Goal: Task Accomplishment & Management: Manage account settings

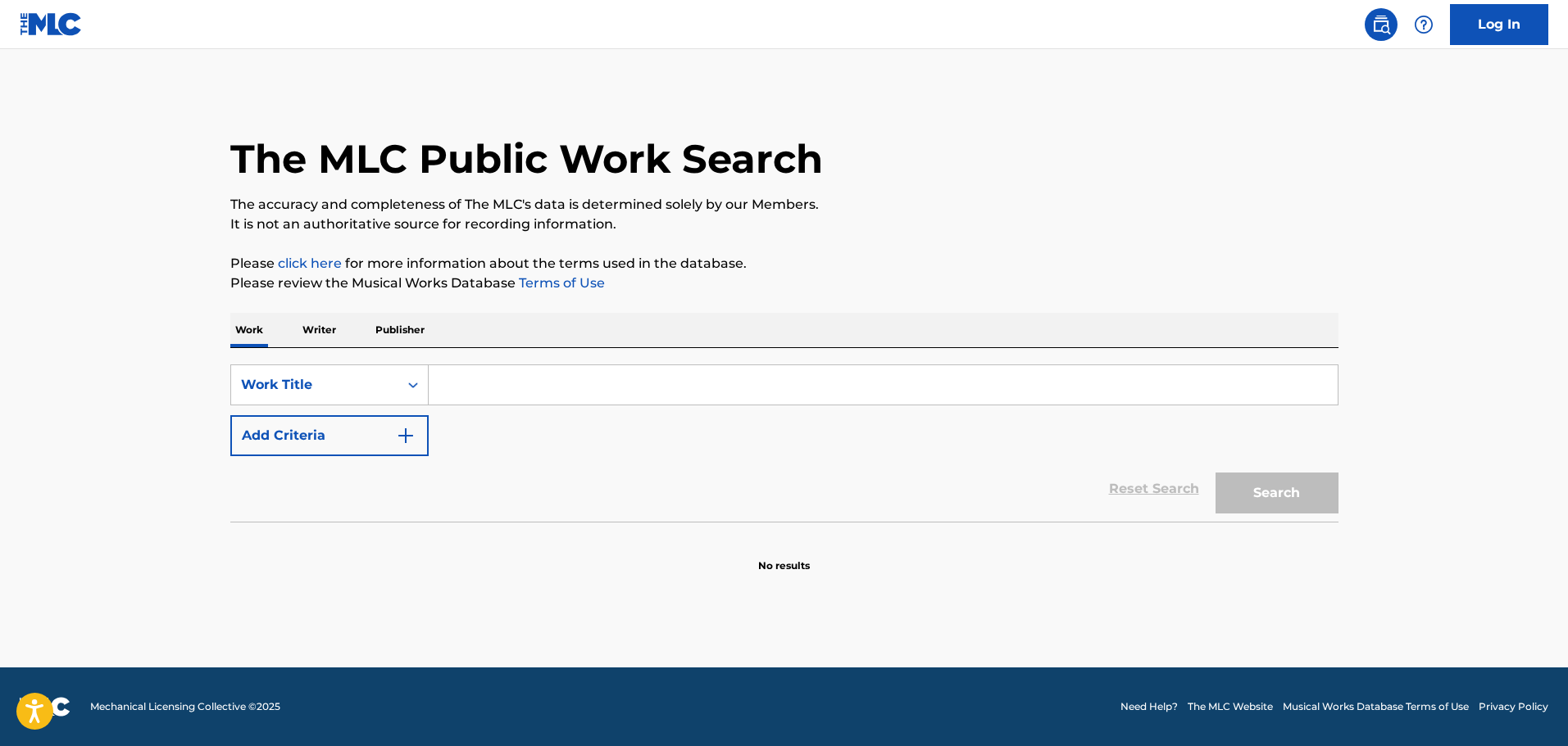
click at [1501, 16] on link "Log In" at bounding box center [1499, 24] width 99 height 41
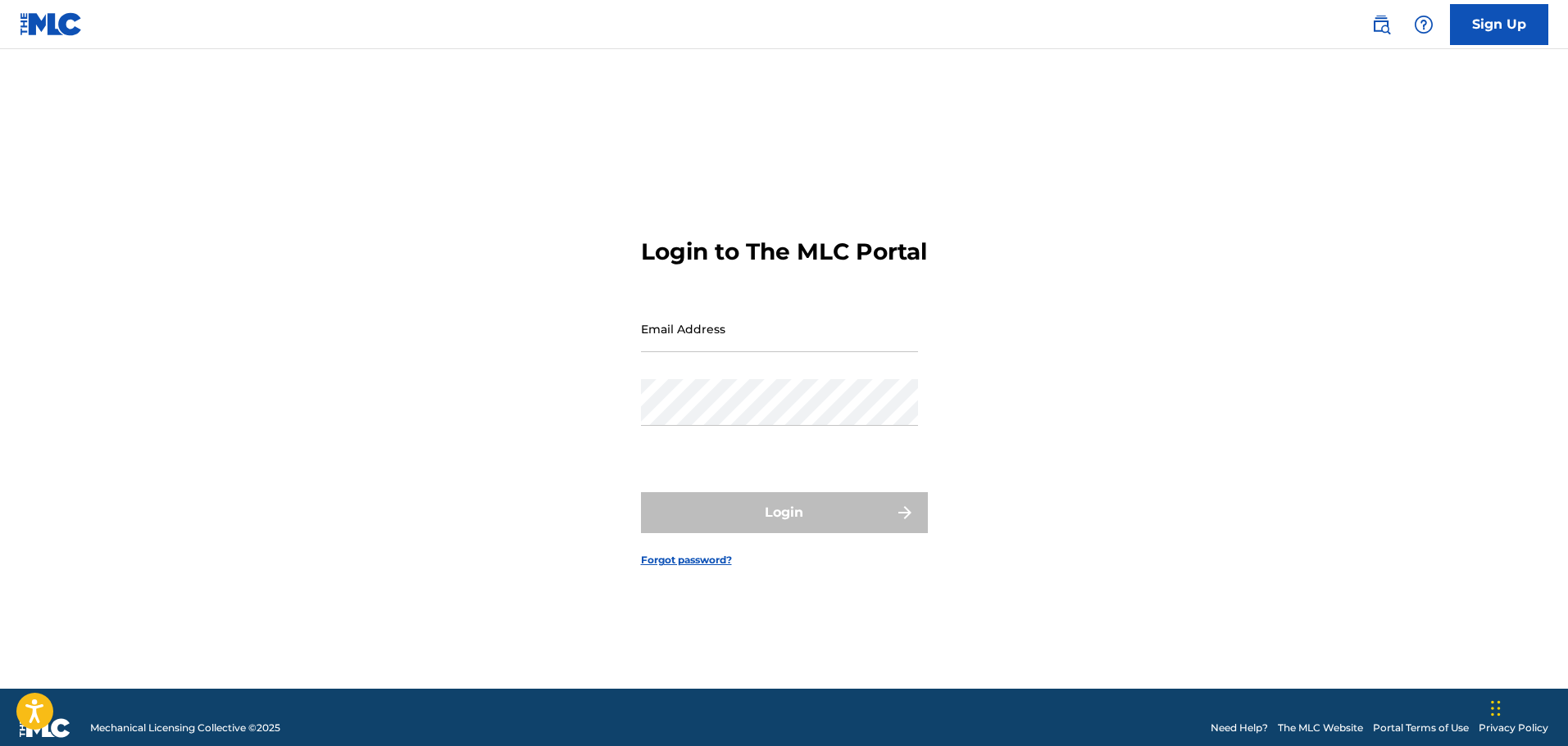
click at [765, 353] on input "Email Address" at bounding box center [779, 329] width 277 height 46
type input "[EMAIL_ADDRESS][DOMAIN_NAME]"
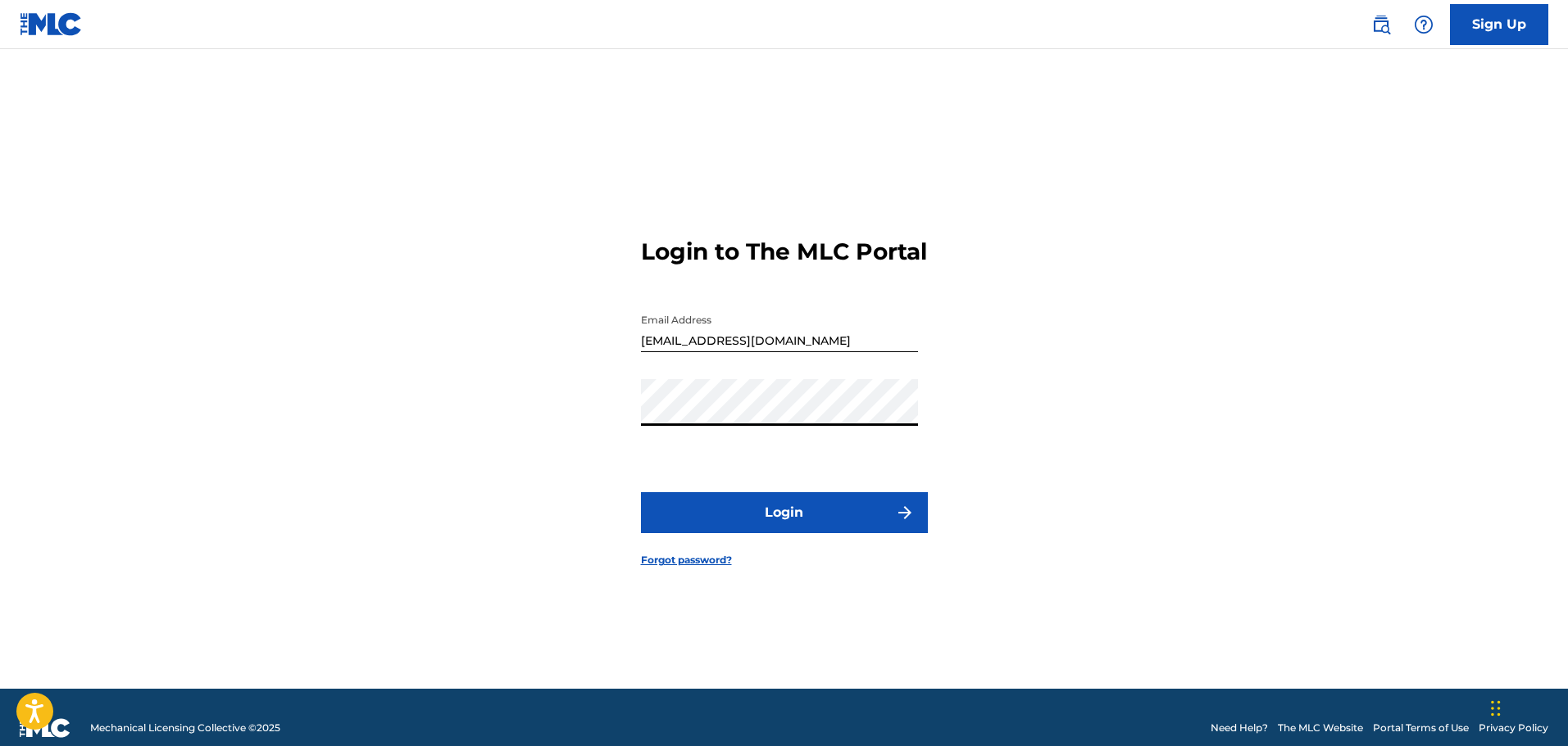
click at [641, 493] on button "Login" at bounding box center [784, 513] width 287 height 41
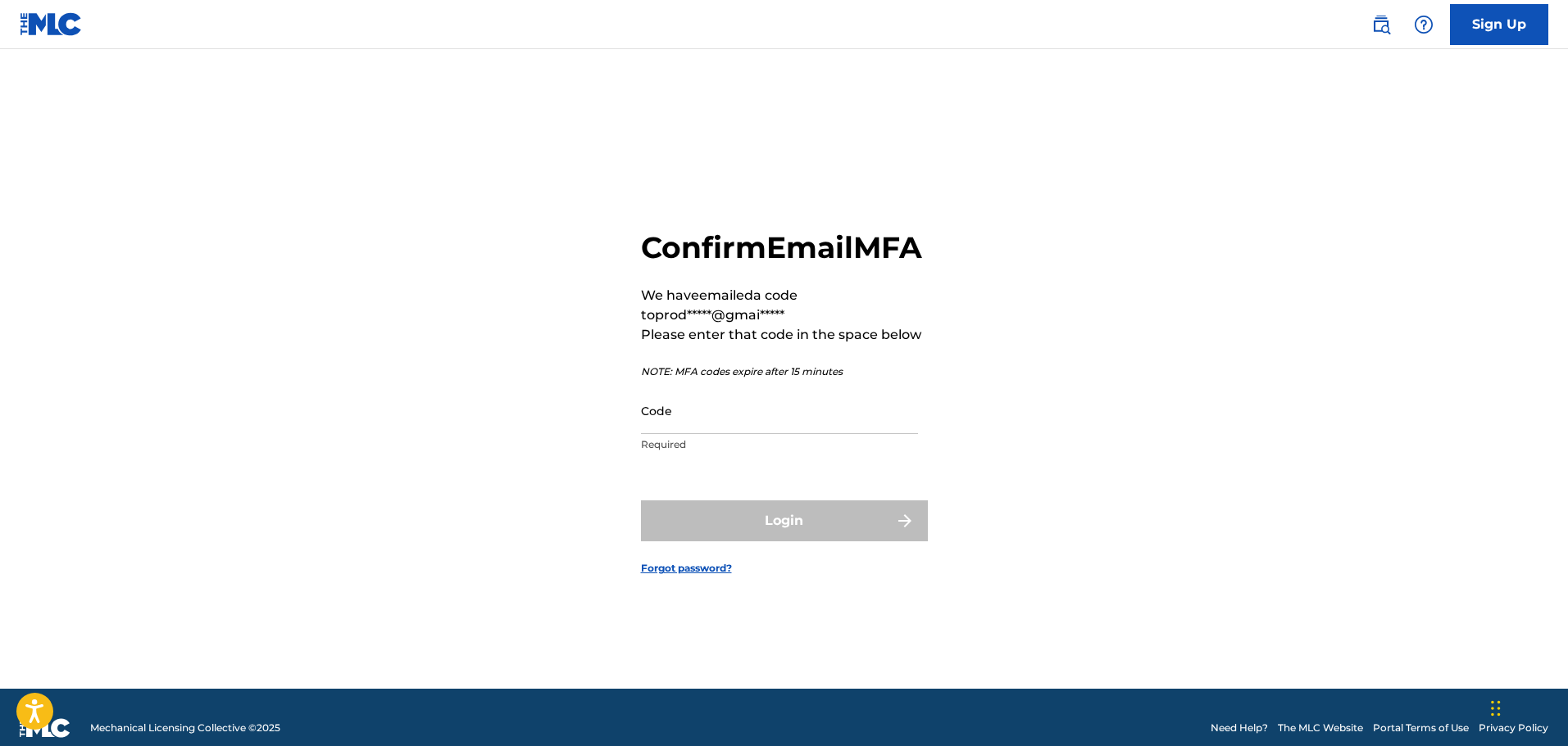
click at [713, 434] on input "Code" at bounding box center [779, 411] width 277 height 46
paste input "120059"
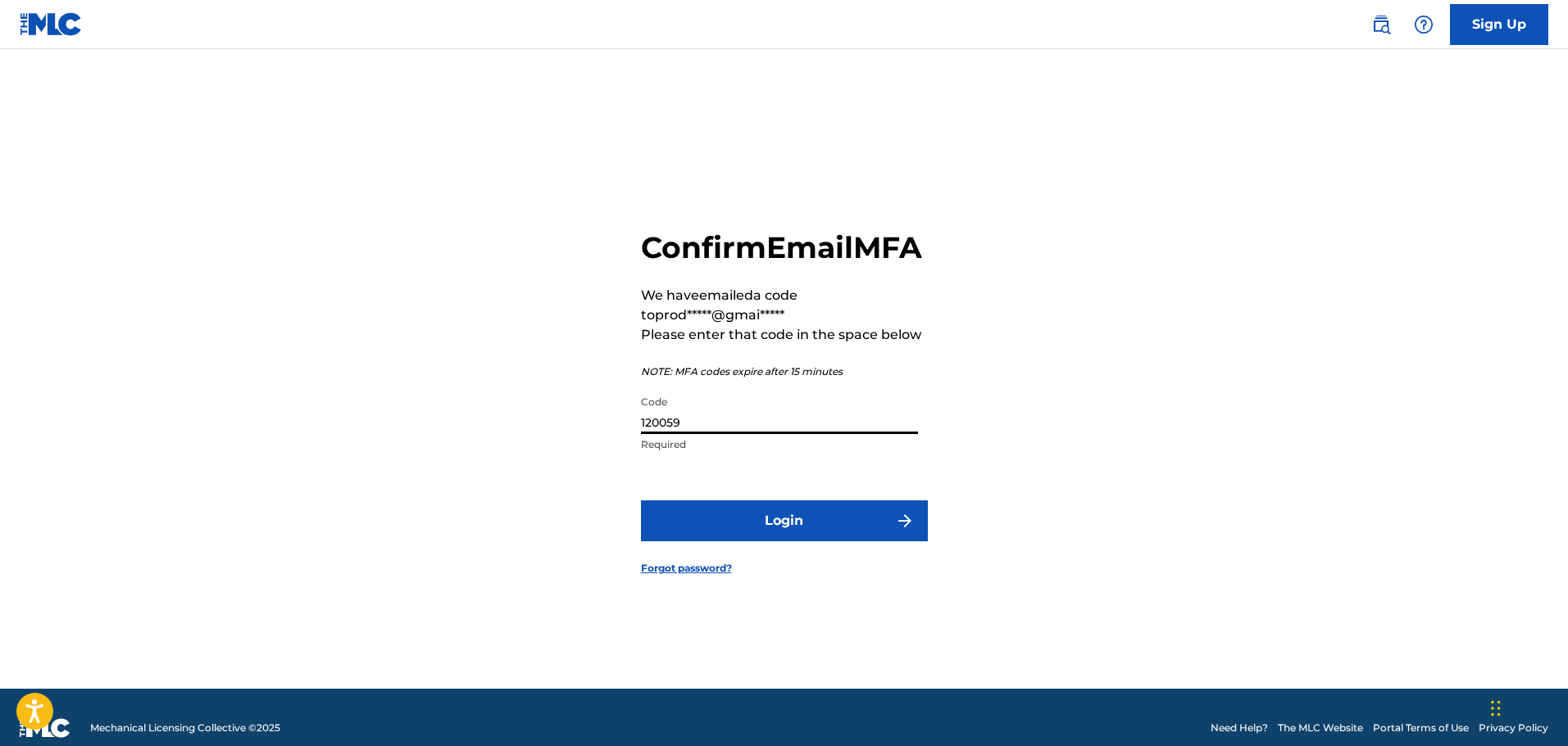
type input "120059"
click at [664, 533] on button "Login" at bounding box center [784, 521] width 287 height 41
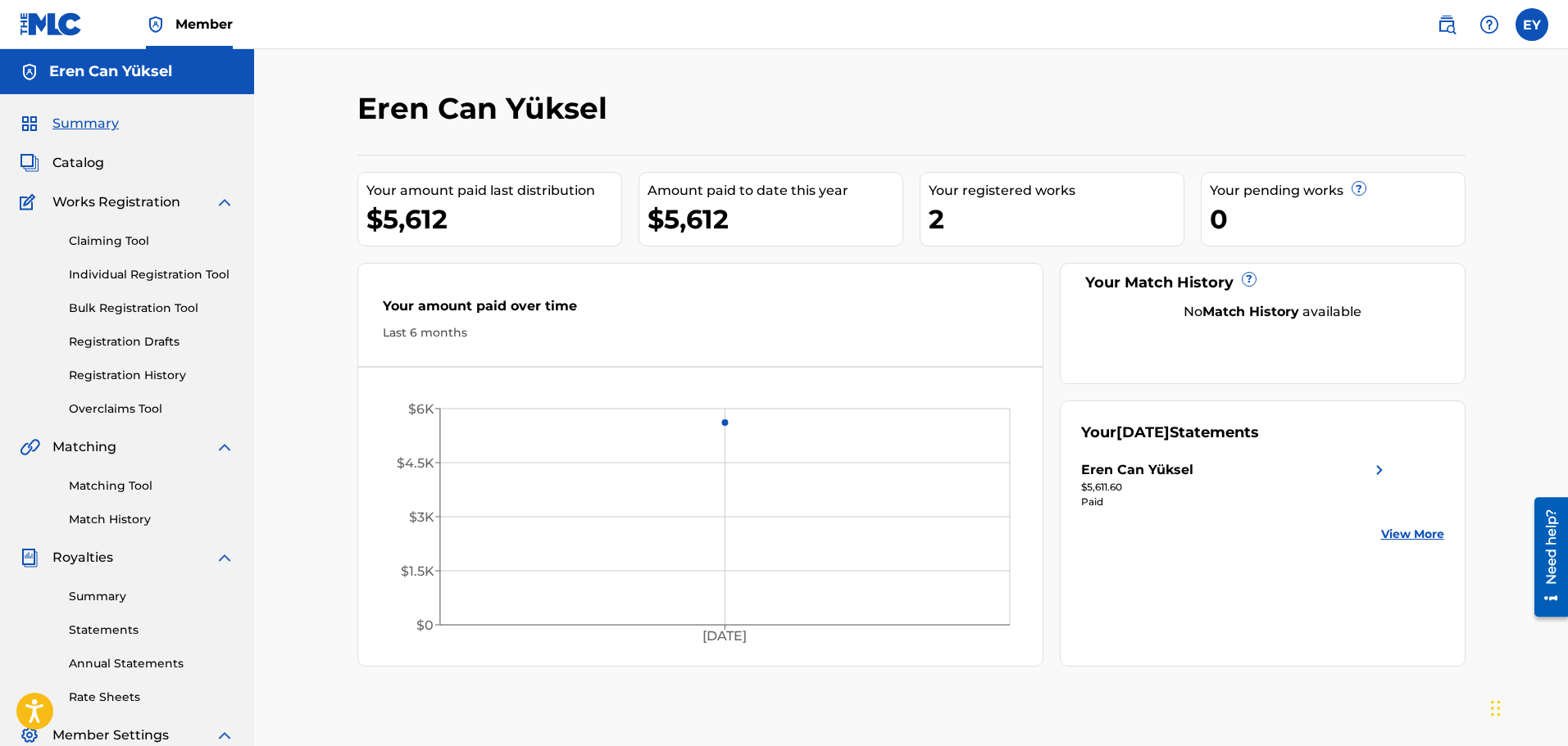
click at [89, 170] on span "Catalog" at bounding box center [77, 163] width 51 height 19
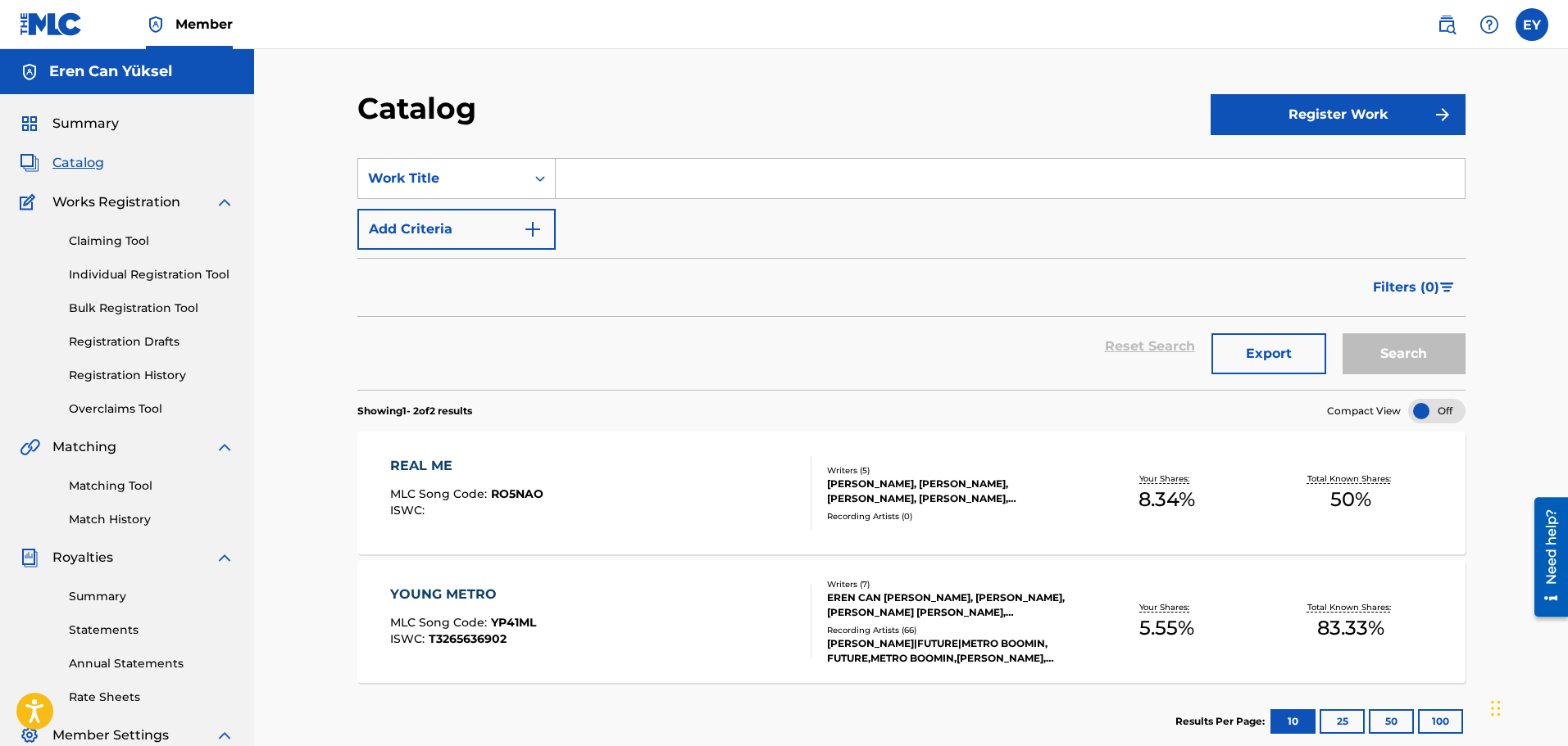
click at [800, 477] on div at bounding box center [804, 493] width 14 height 73
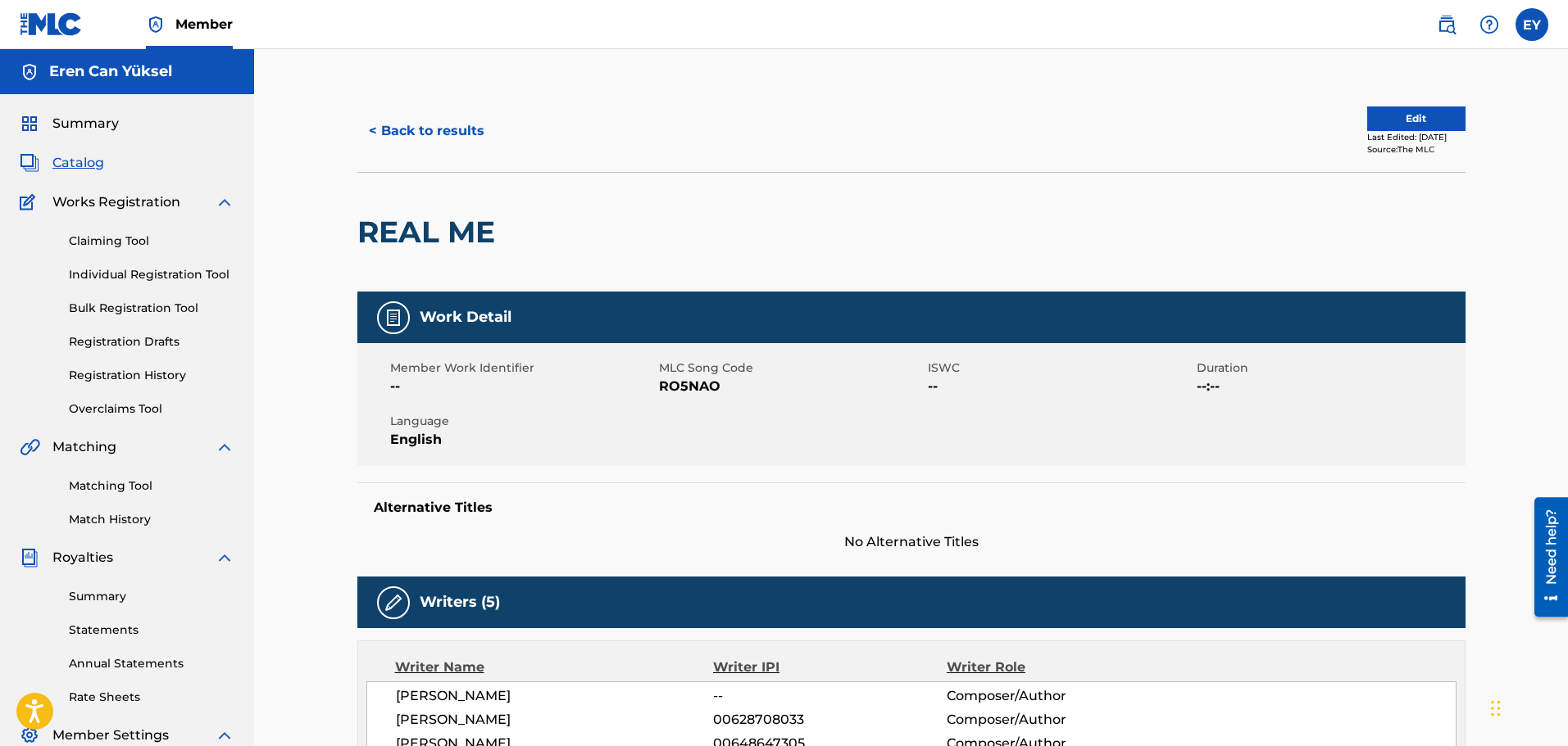
click at [1423, 100] on div "< Back to results Edit Last Edited: [DATE] Source: The MLC" at bounding box center [912, 130] width 1108 height 82
click at [1419, 108] on button "Edit" at bounding box center [1416, 118] width 99 height 24
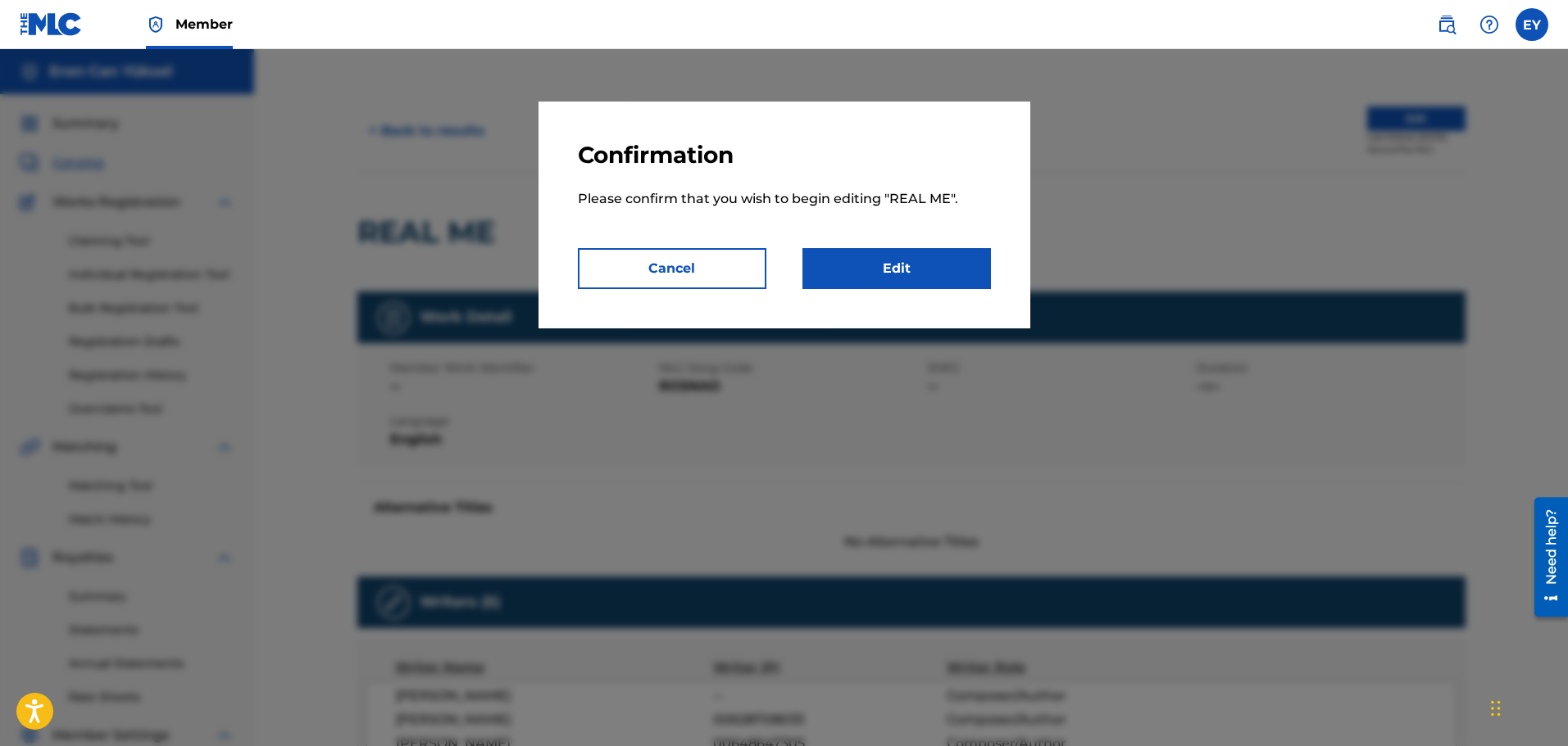
click at [908, 281] on link "Edit" at bounding box center [896, 269] width 189 height 41
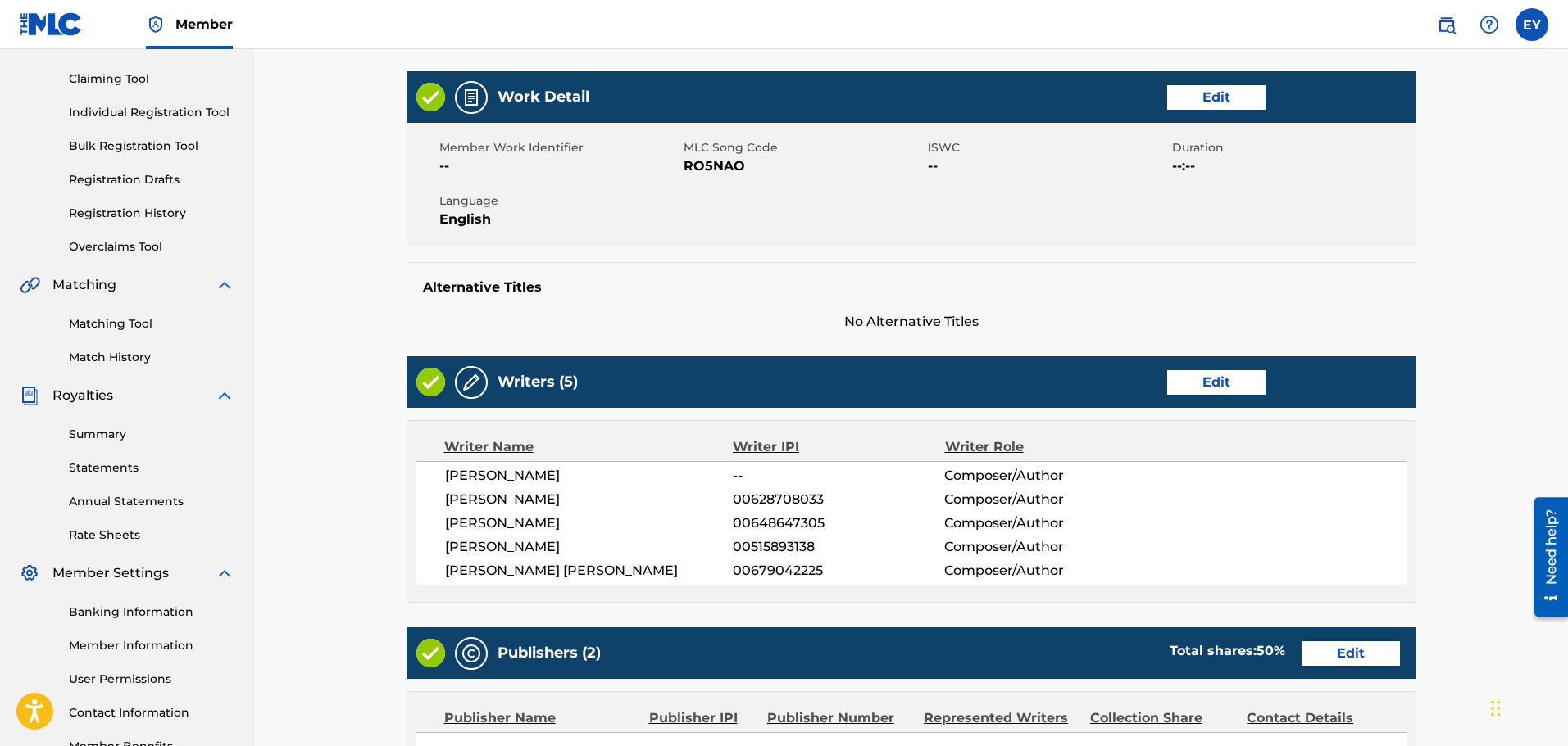
scroll to position [164, 0]
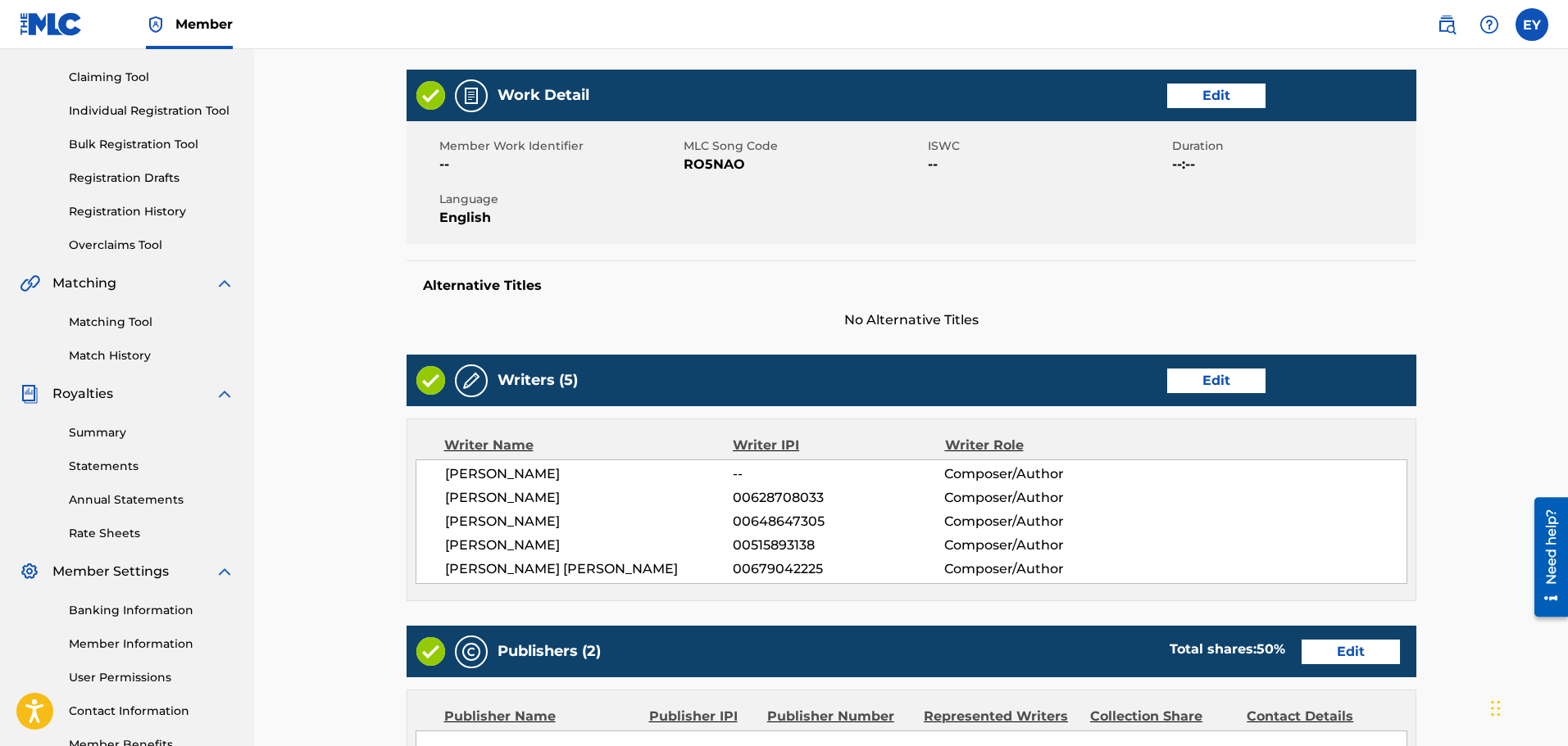
click at [1233, 391] on link "Edit" at bounding box center [1216, 381] width 99 height 24
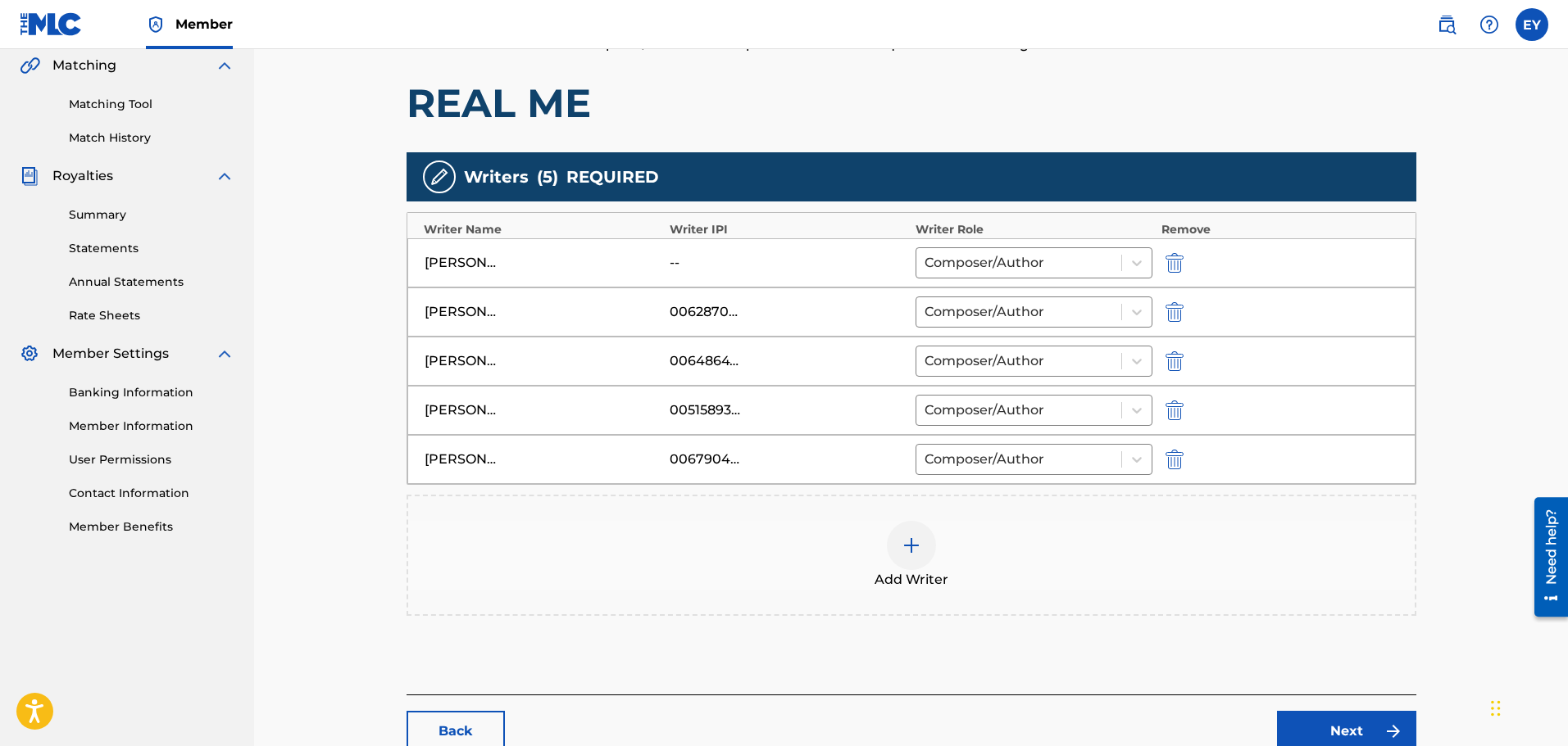
scroll to position [410, 0]
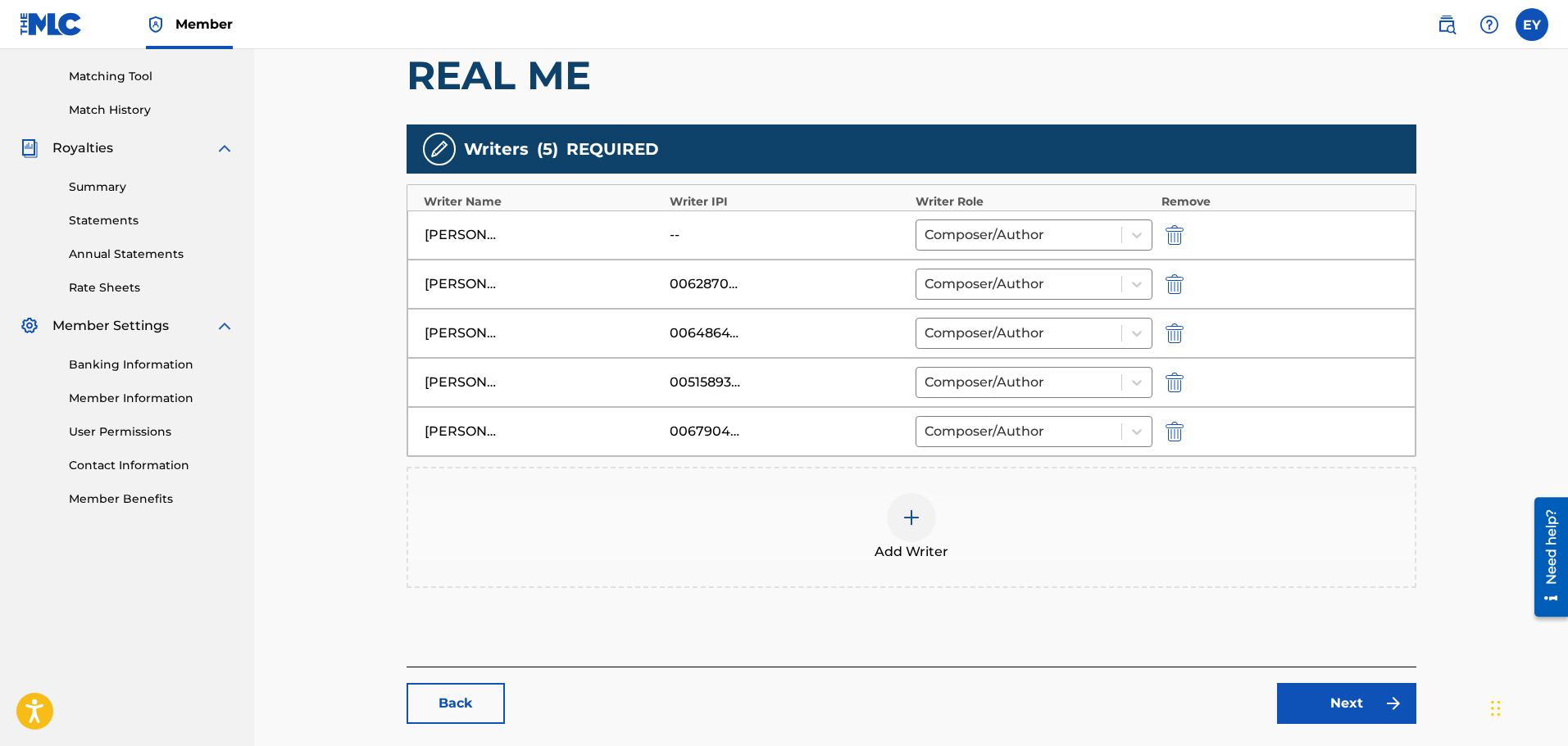
click at [701, 225] on div "--" at bounding box center [707, 235] width 73 height 19
drag, startPoint x: 680, startPoint y: 229, endPoint x: 718, endPoint y: 231, distance: 38.1
click at [677, 231] on div "--" at bounding box center [707, 235] width 73 height 19
click at [1056, 229] on div at bounding box center [1019, 235] width 189 height 23
click at [1055, 234] on div at bounding box center [1019, 235] width 189 height 23
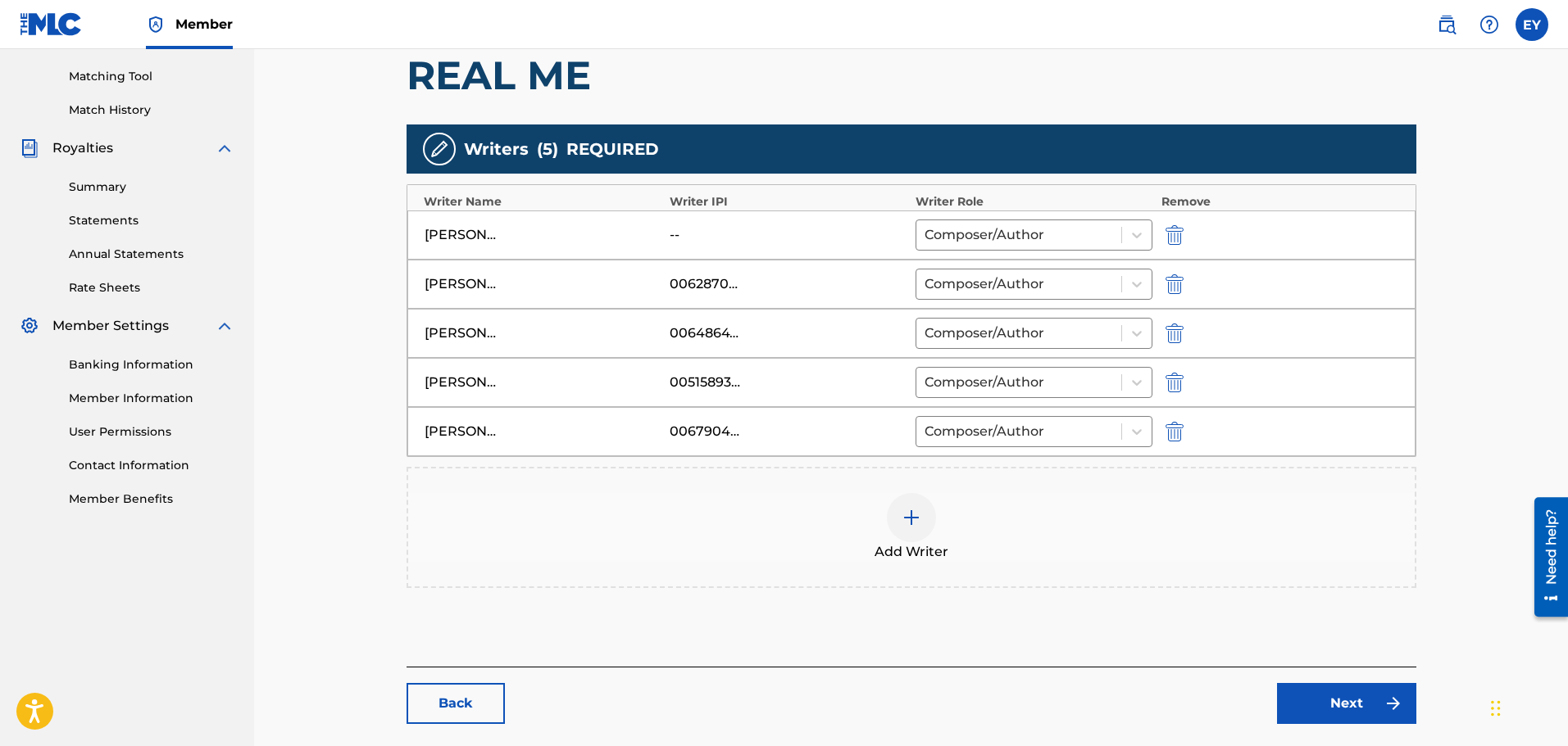
click at [914, 513] on img at bounding box center [912, 518] width 19 height 19
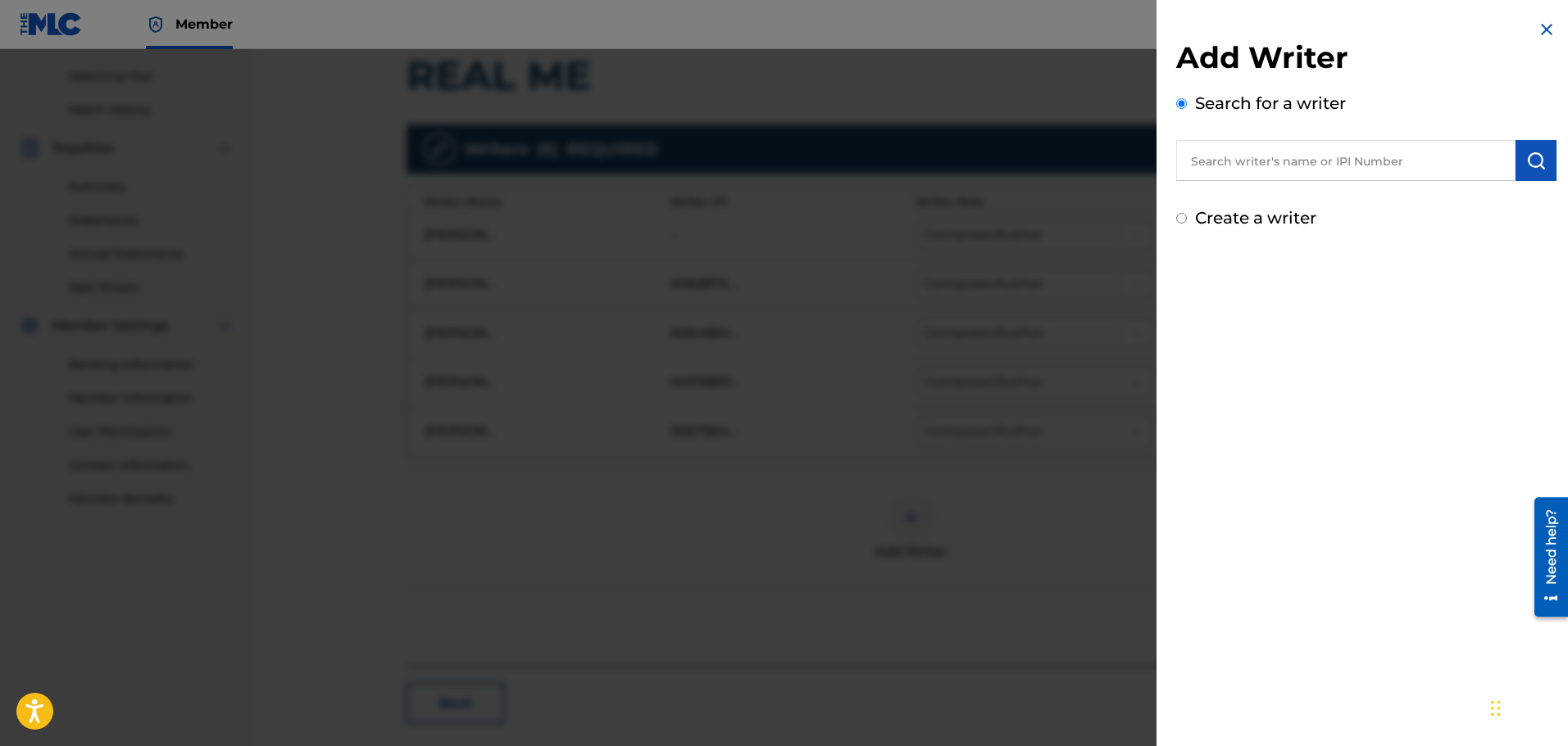
click at [1318, 175] on input "text" at bounding box center [1346, 160] width 339 height 41
click at [1543, 34] on img at bounding box center [1547, 29] width 19 height 19
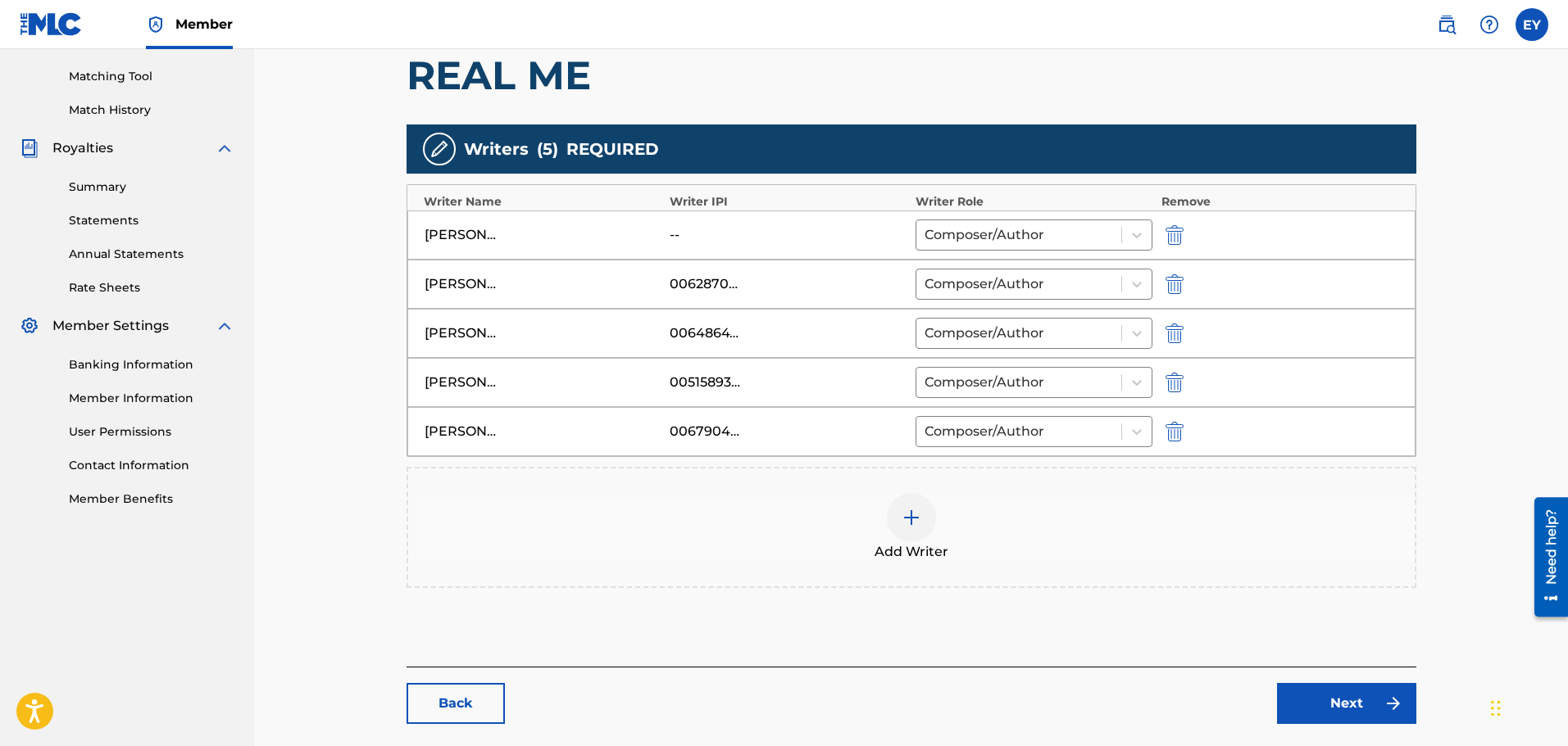
click at [899, 525] on div at bounding box center [911, 517] width 49 height 49
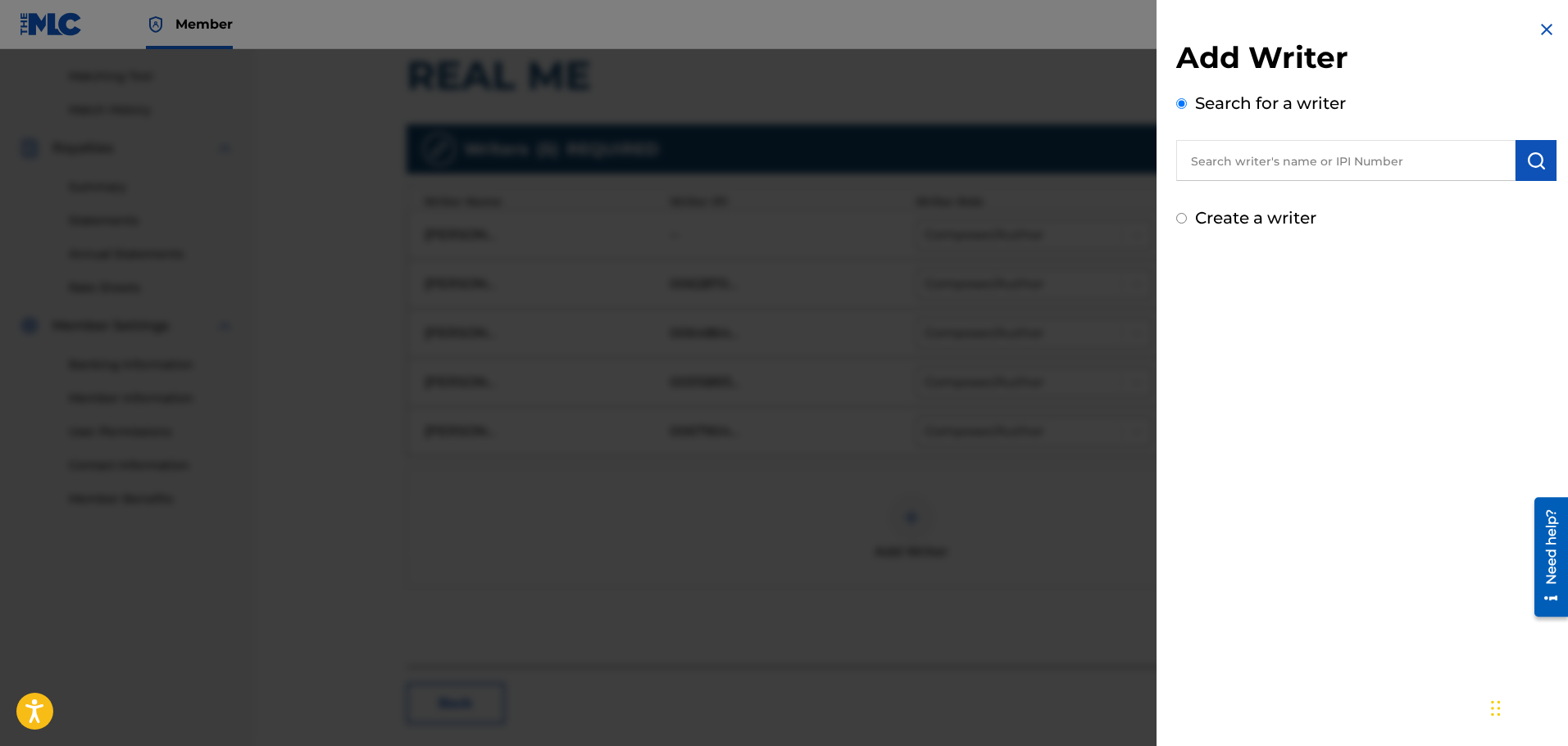
click at [1226, 152] on input "text" at bounding box center [1346, 160] width 339 height 41
click at [1333, 159] on input "text" at bounding box center [1346, 160] width 339 height 41
paste input "01069758116"
type input "01069758116"
click at [1530, 170] on button "submit" at bounding box center [1536, 160] width 41 height 41
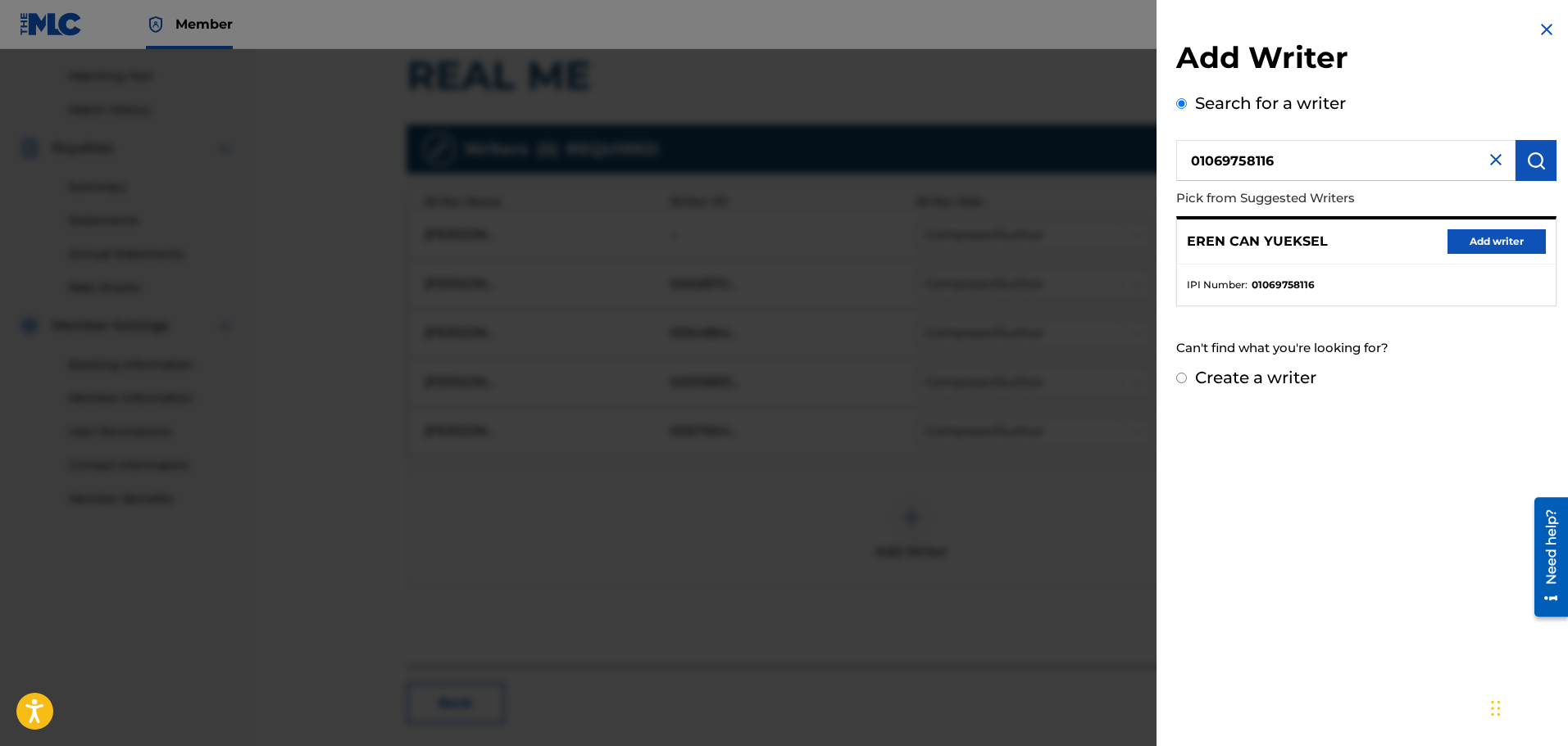
click at [1487, 239] on button "Add writer" at bounding box center [1496, 241] width 99 height 24
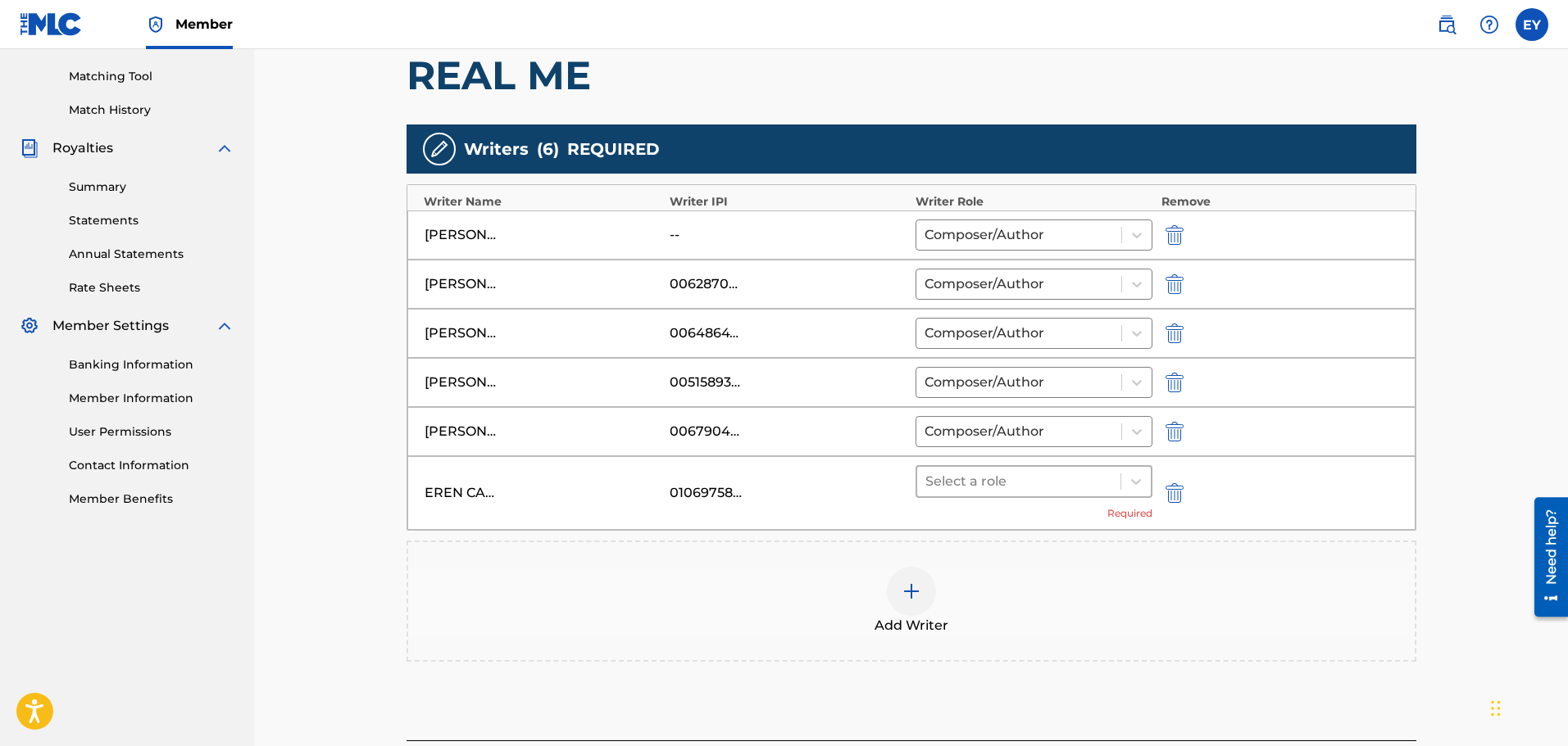
click at [1012, 482] on div at bounding box center [1019, 482] width 188 height 23
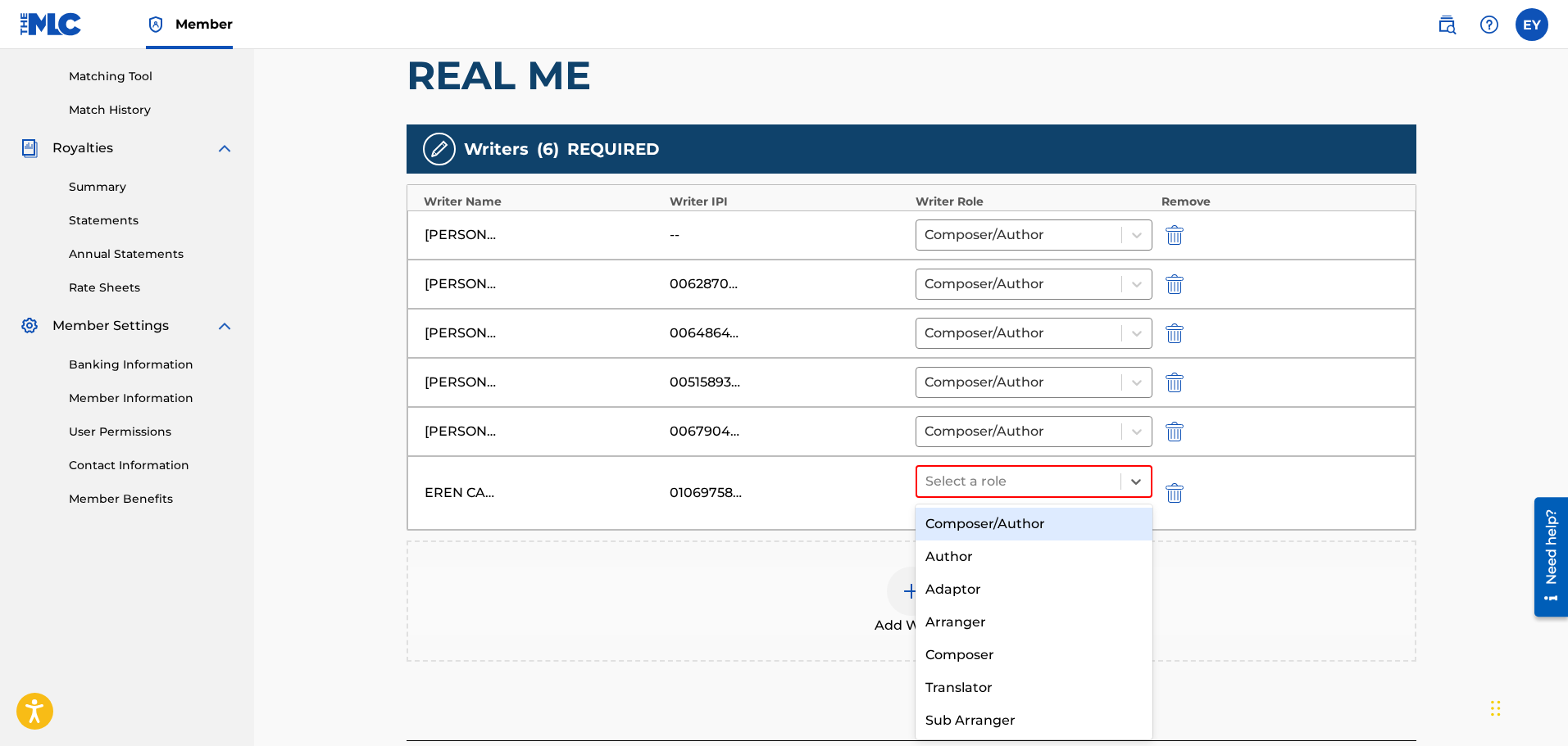
click at [1016, 531] on div "Composer/Author" at bounding box center [1034, 525] width 238 height 33
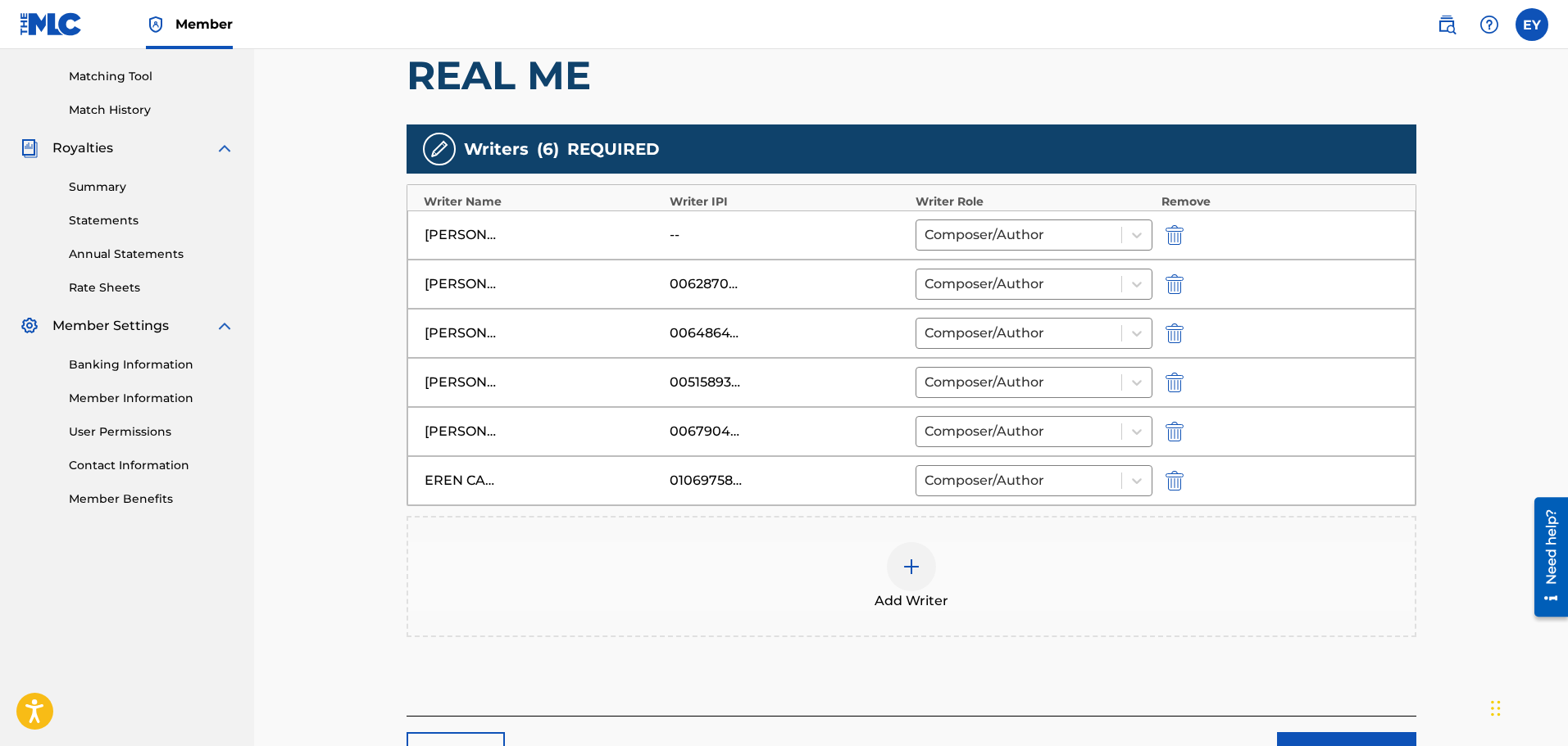
click at [1182, 229] on img "submit" at bounding box center [1175, 235] width 18 height 19
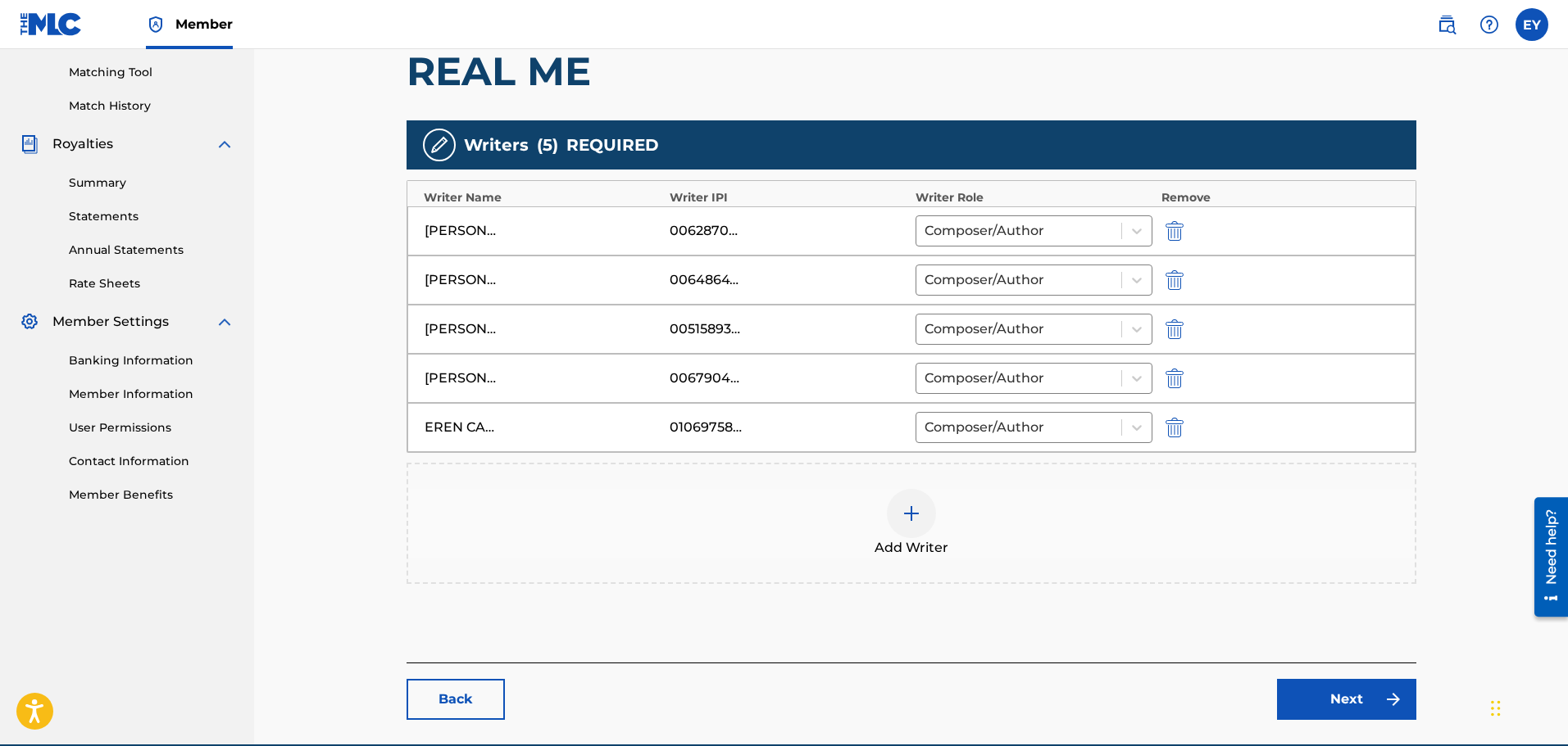
scroll to position [409, 0]
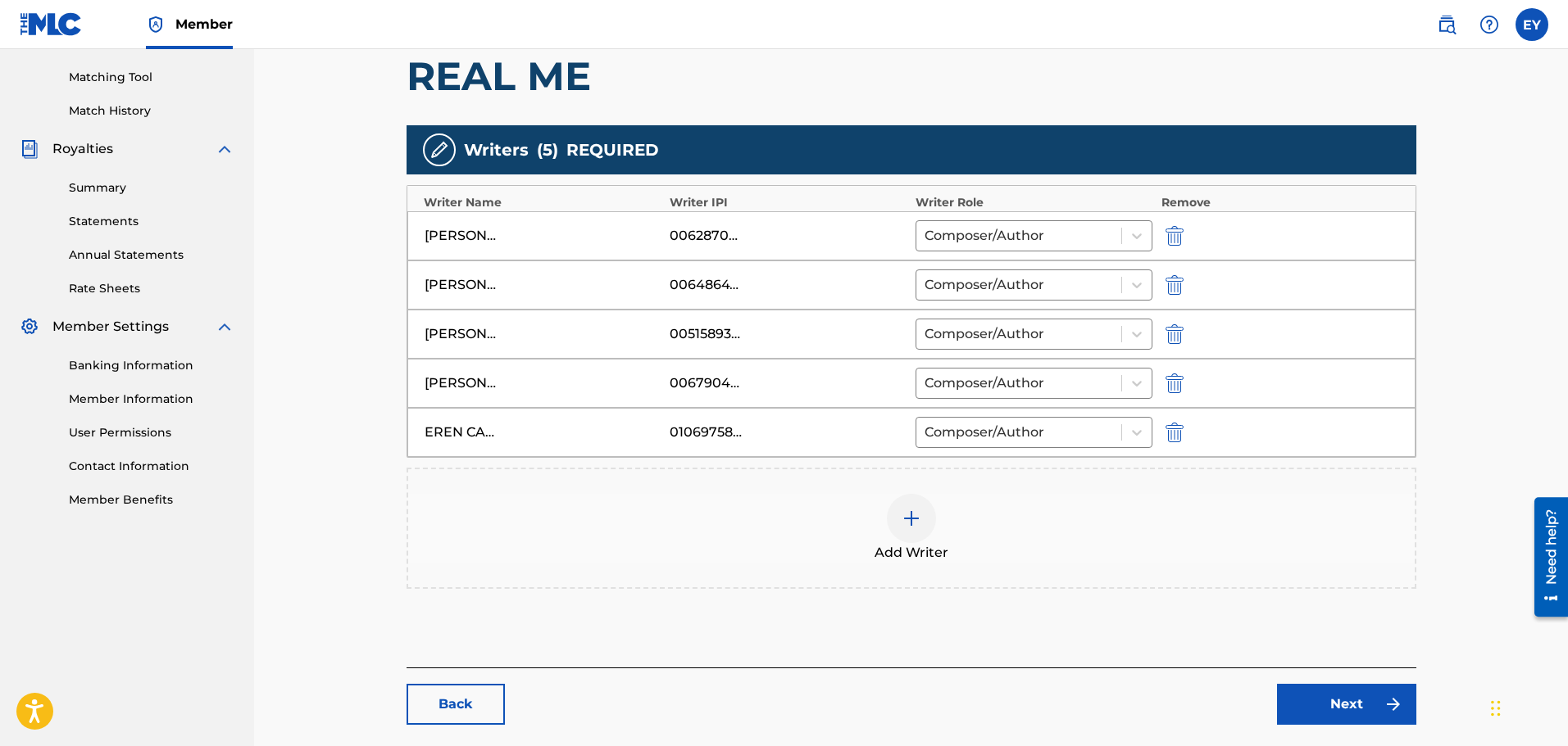
click at [1344, 694] on link "Next" at bounding box center [1347, 704] width 139 height 41
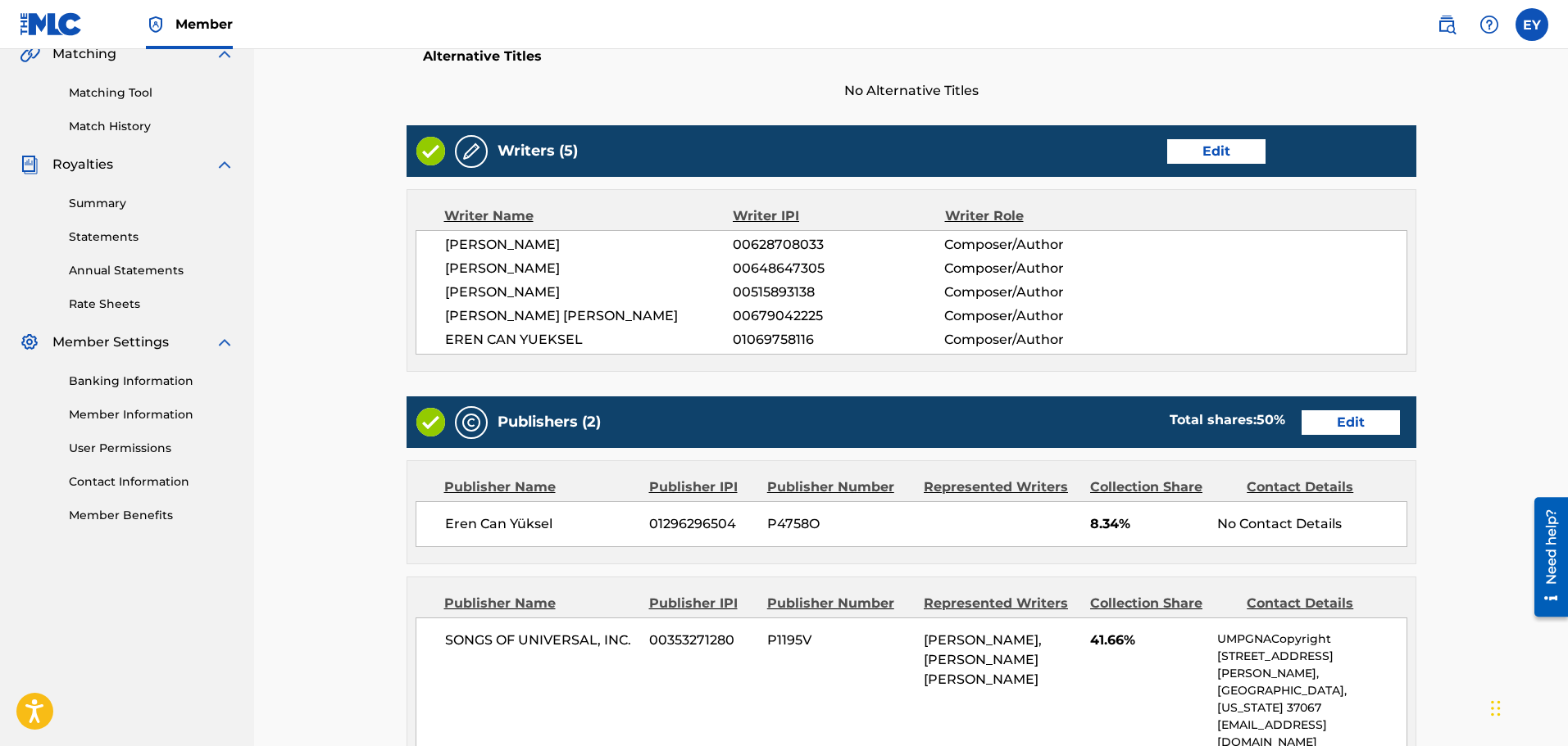
scroll to position [803, 0]
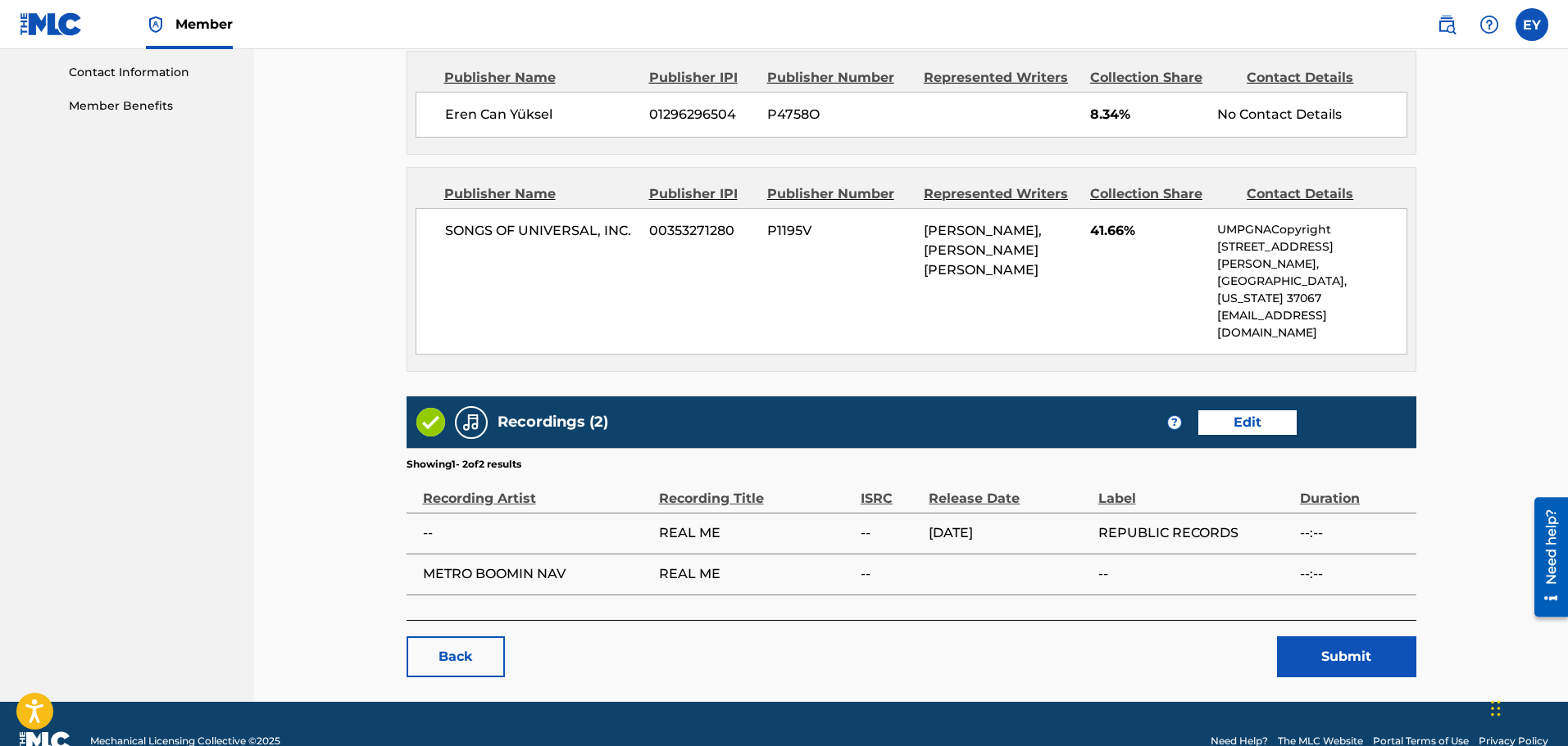
click at [1320, 637] on button "Submit" at bounding box center [1347, 657] width 139 height 41
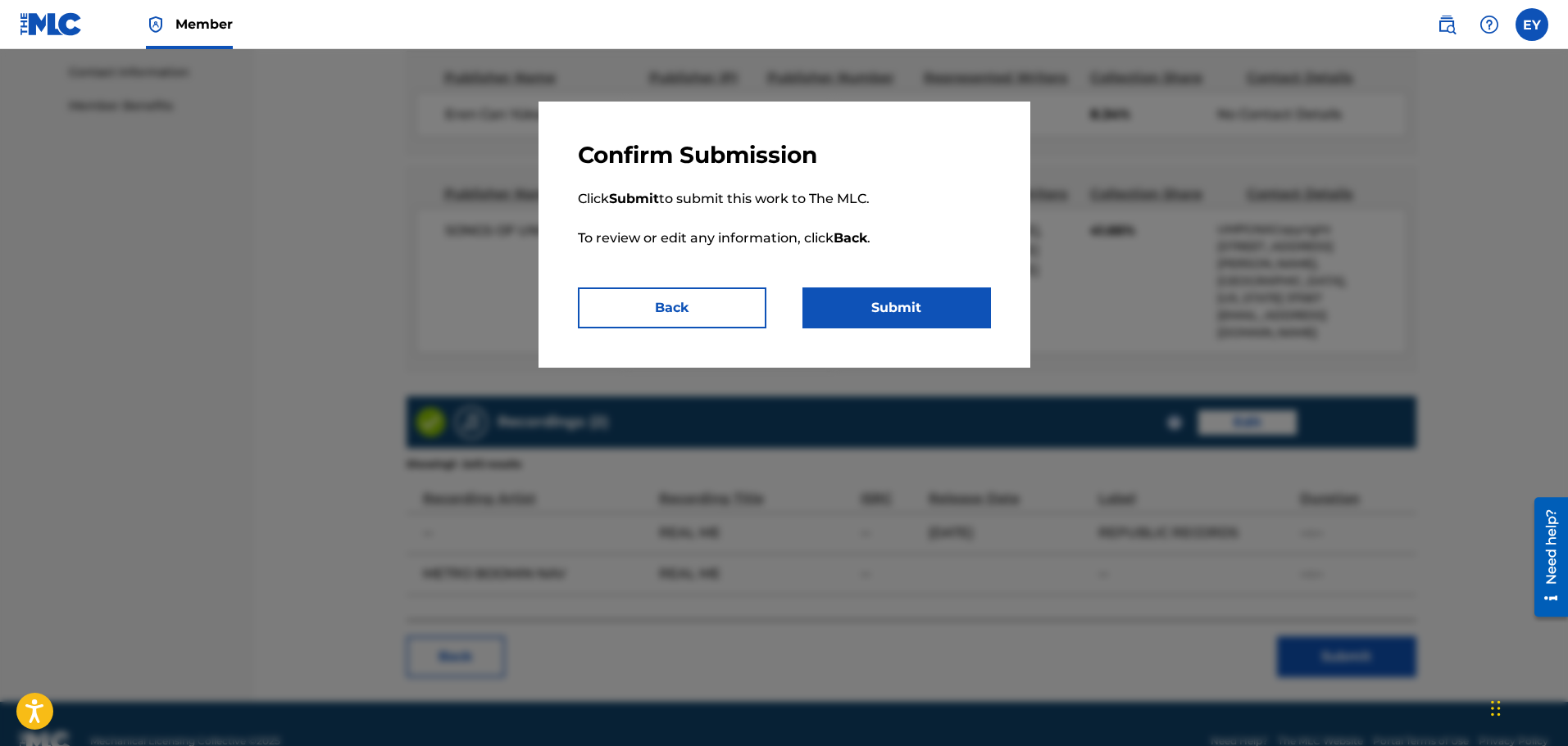
click at [886, 314] on button "Submit" at bounding box center [896, 308] width 189 height 41
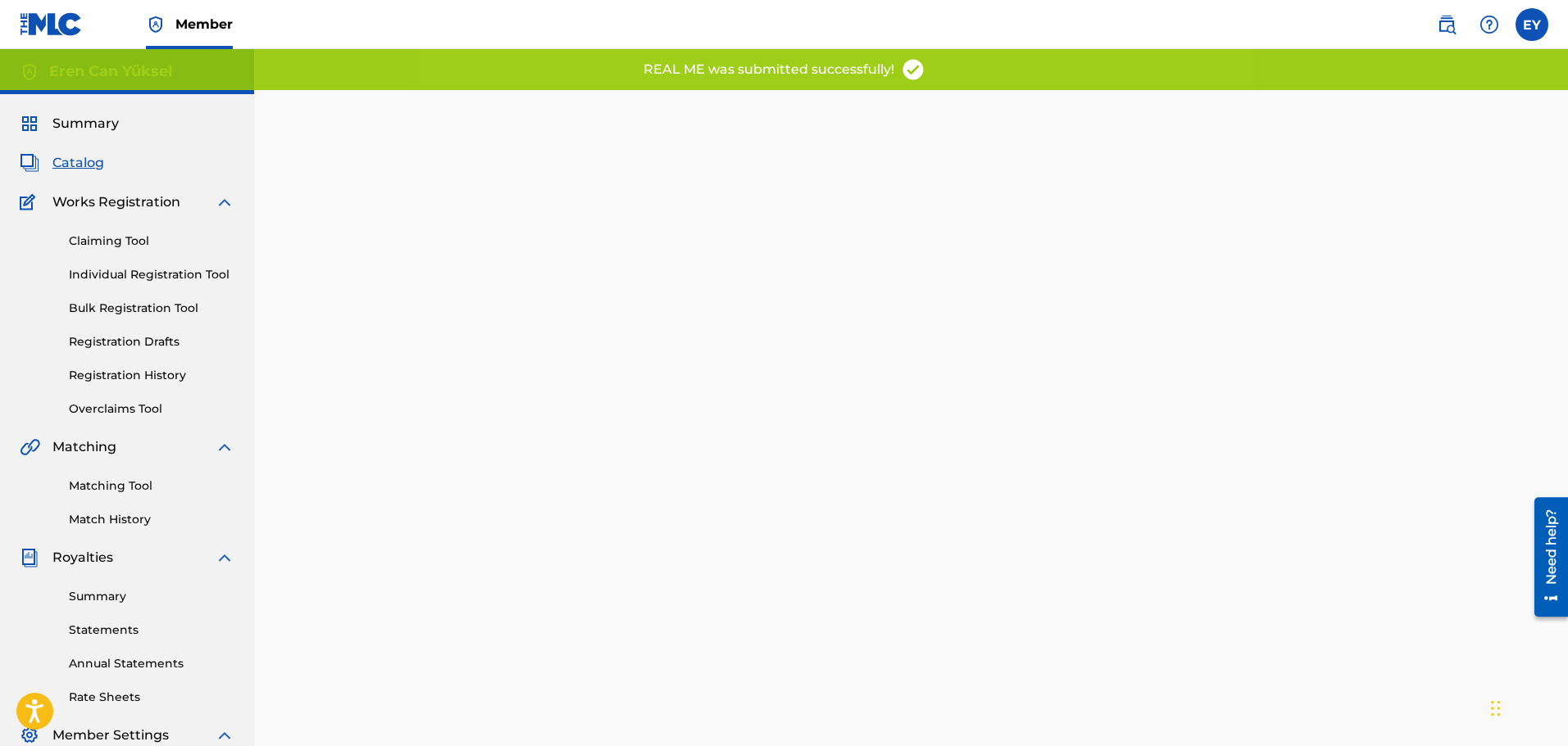
click at [89, 169] on span "Catalog" at bounding box center [77, 163] width 51 height 19
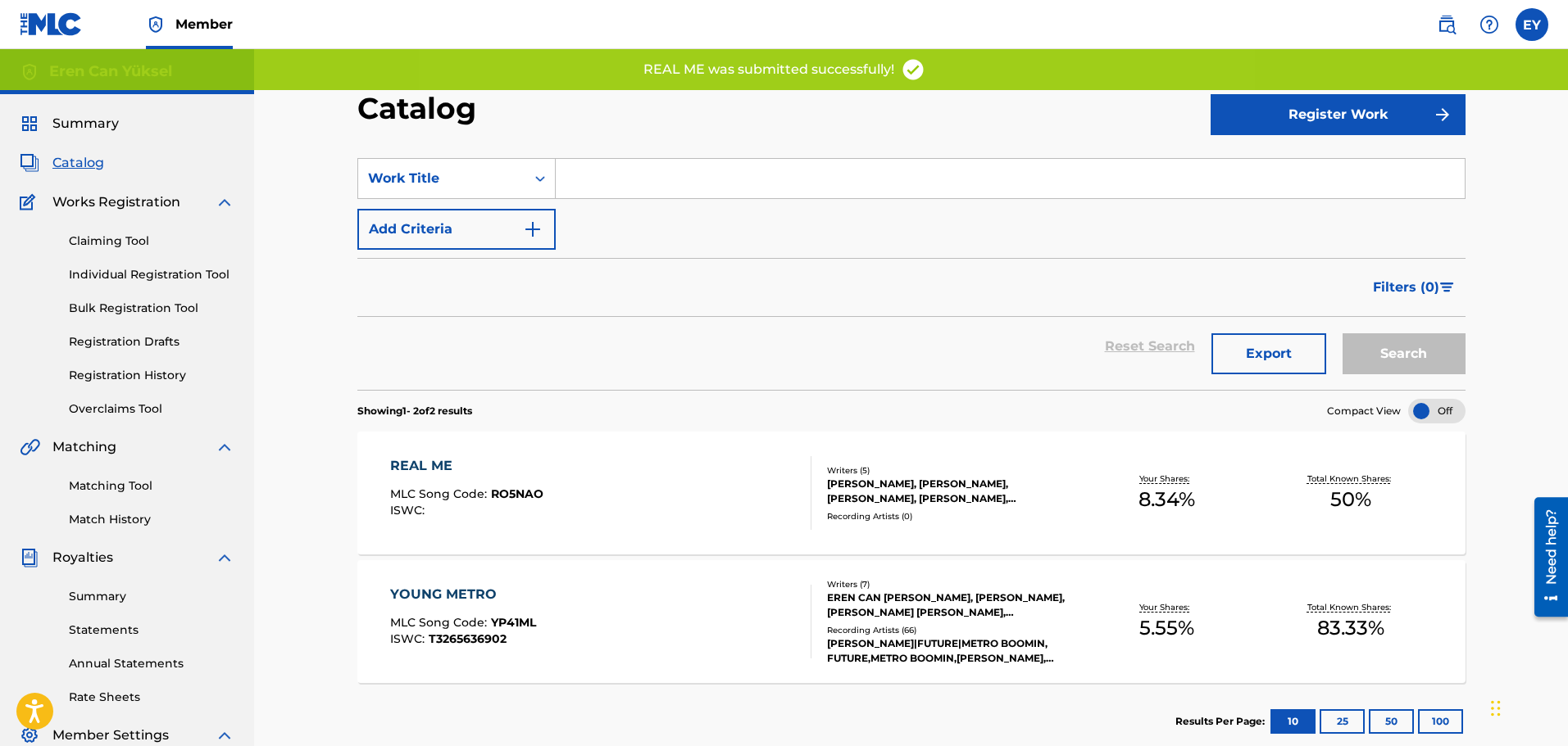
click at [938, 461] on div "REAL ME MLC Song Code : RO5NAO ISWC : Writers ( 5 ) [PERSON_NAME], [PERSON_NAME…" at bounding box center [912, 493] width 1108 height 123
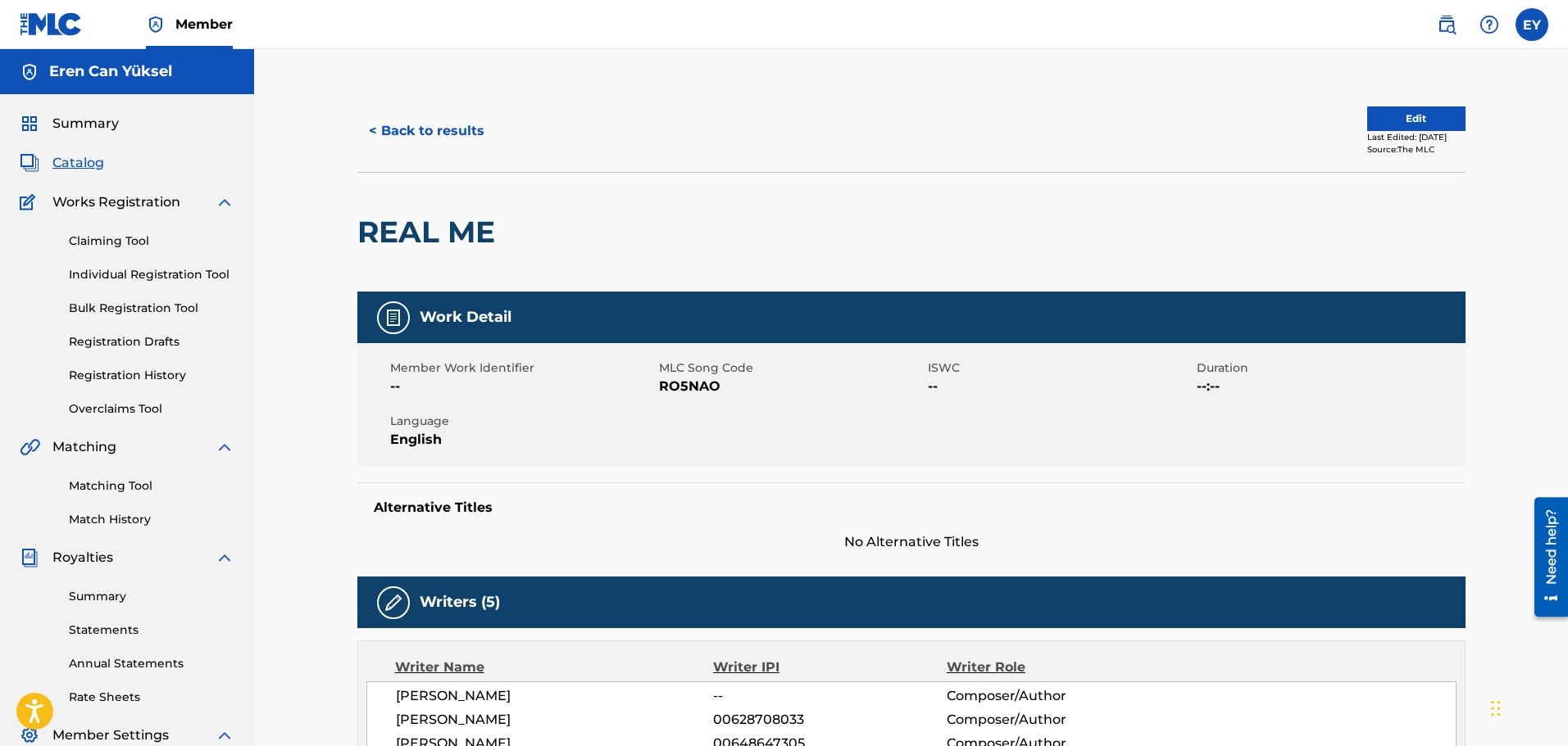
click at [358, 121] on button "< Back to results" at bounding box center [426, 130] width 138 height 41
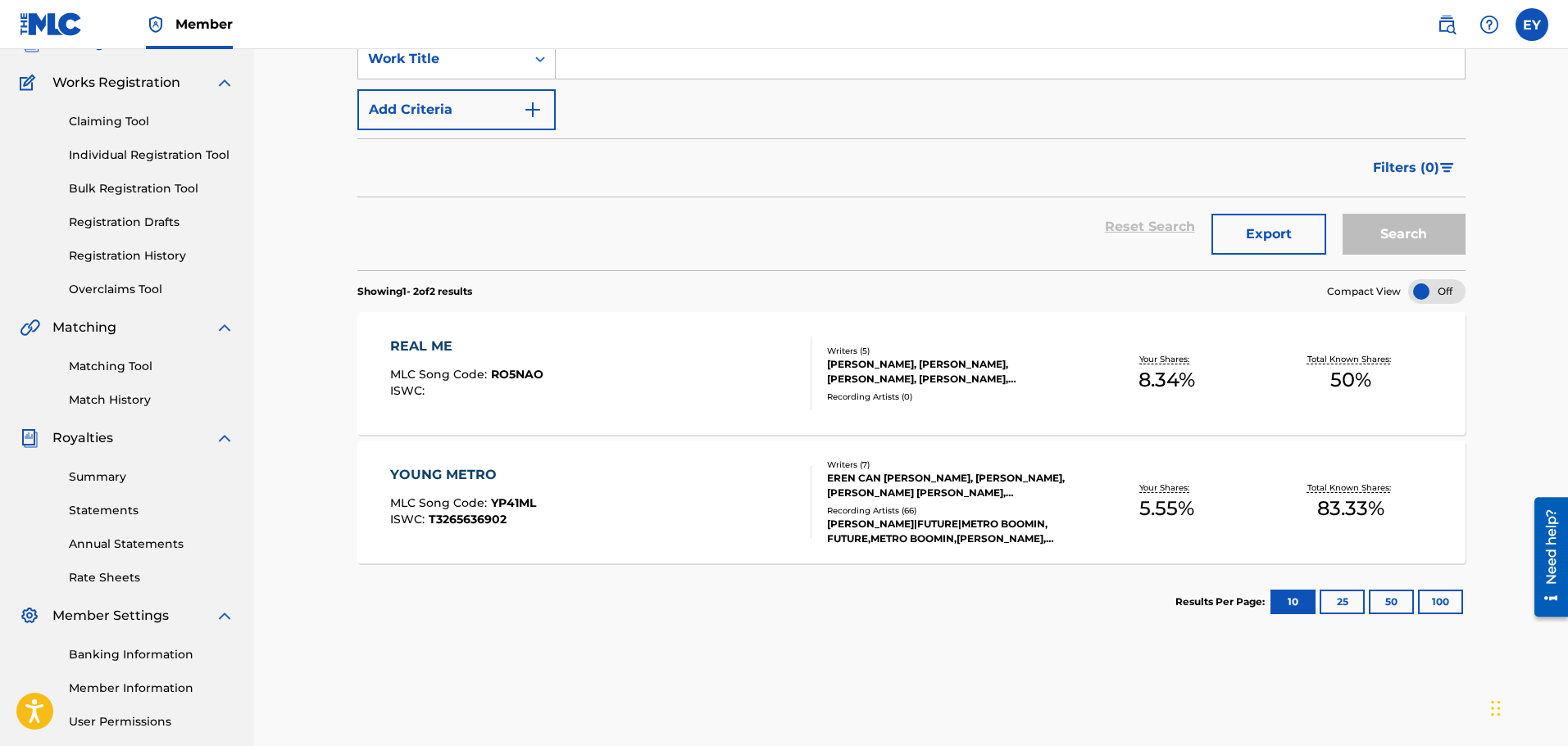
scroll to position [105, 0]
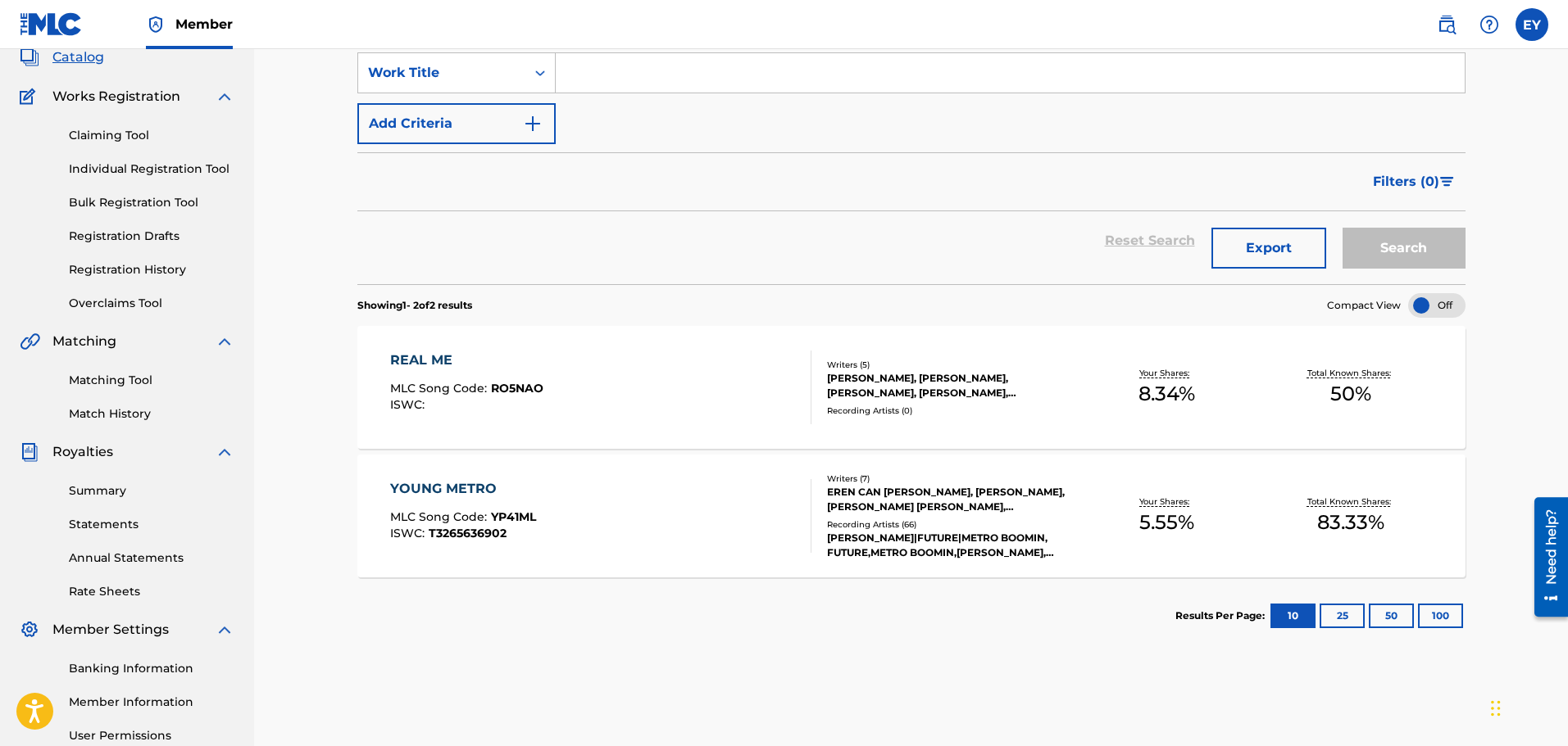
click at [1044, 362] on div "Writers ( 5 )" at bounding box center [951, 364] width 247 height 13
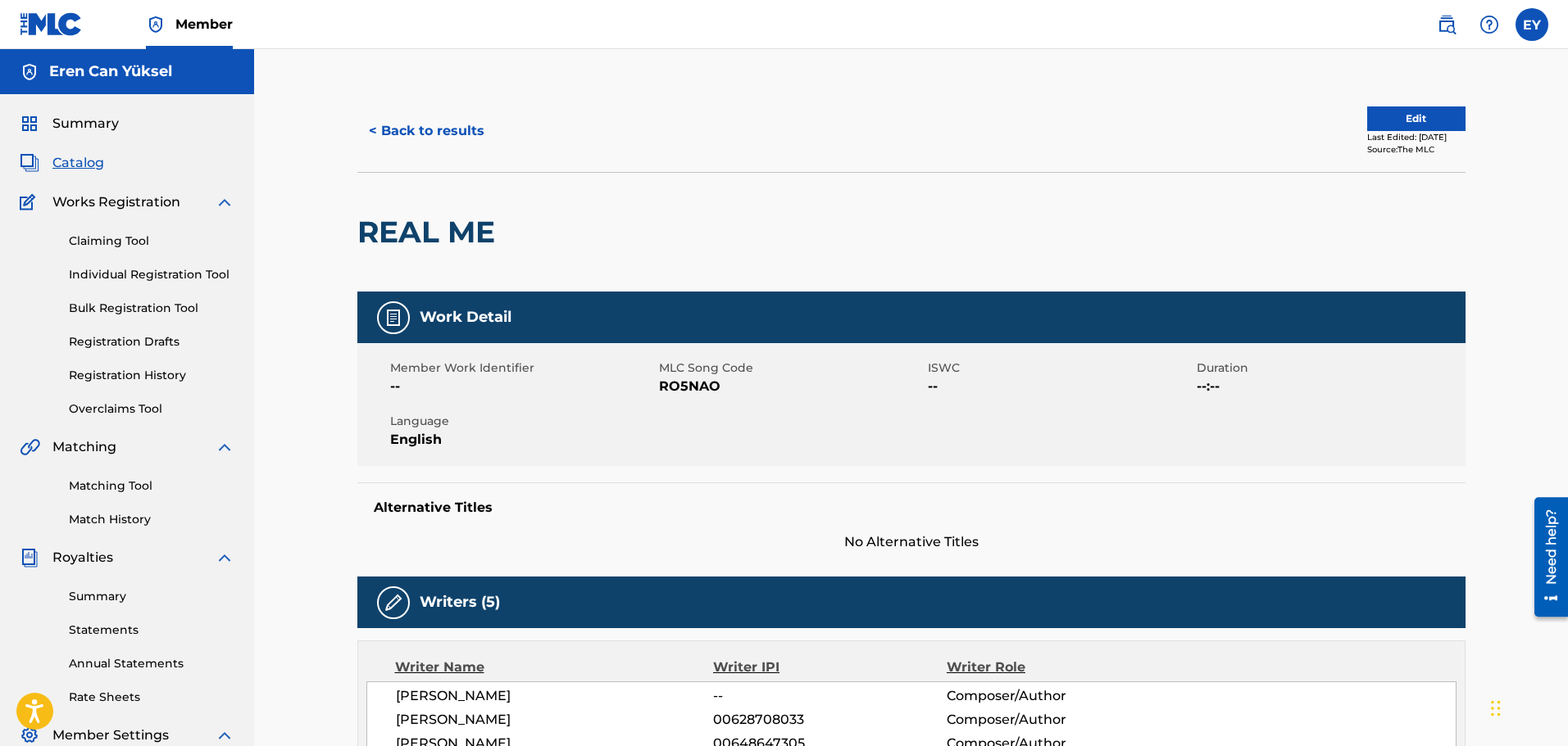
click at [404, 117] on button "< Back to results" at bounding box center [426, 130] width 138 height 41
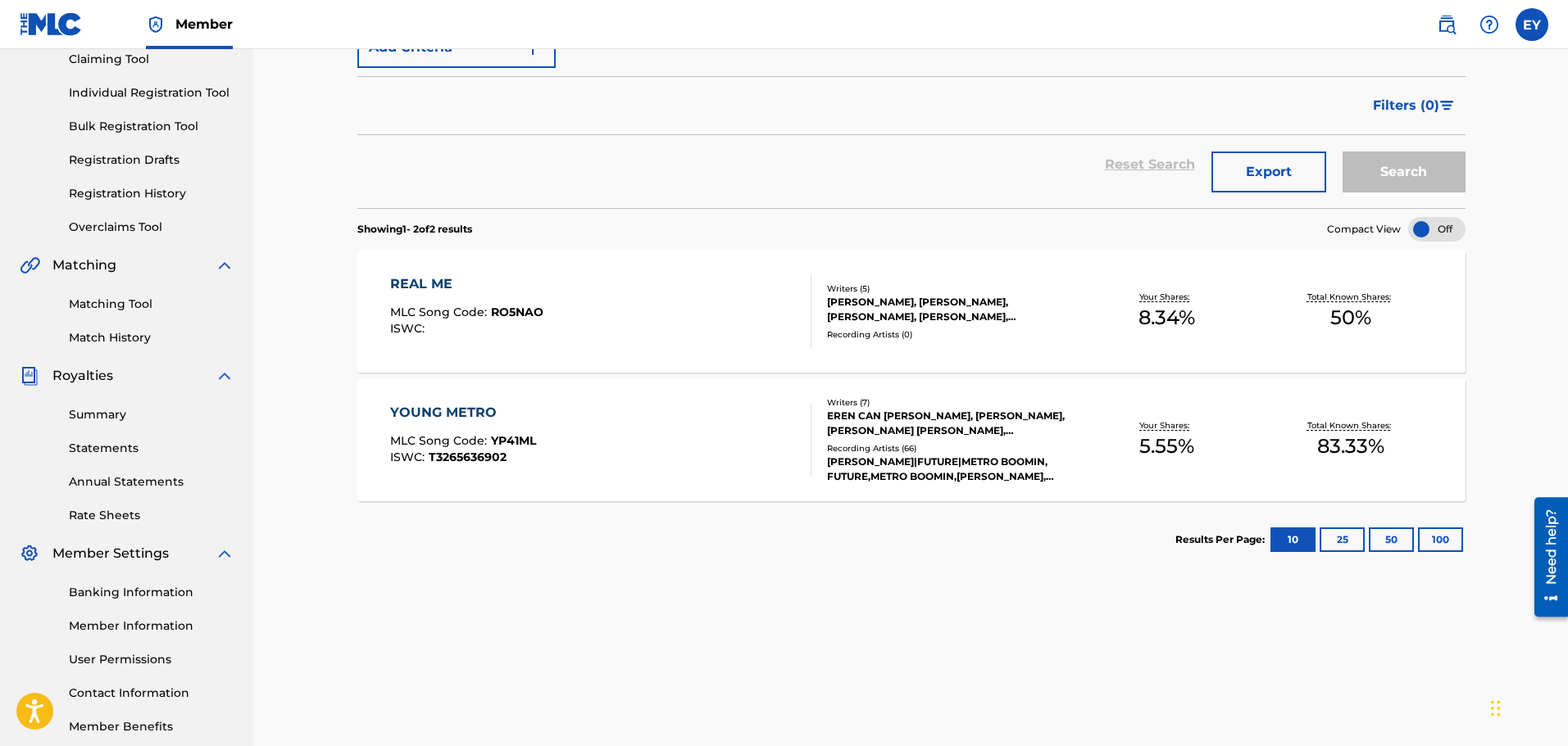
scroll to position [187, 0]
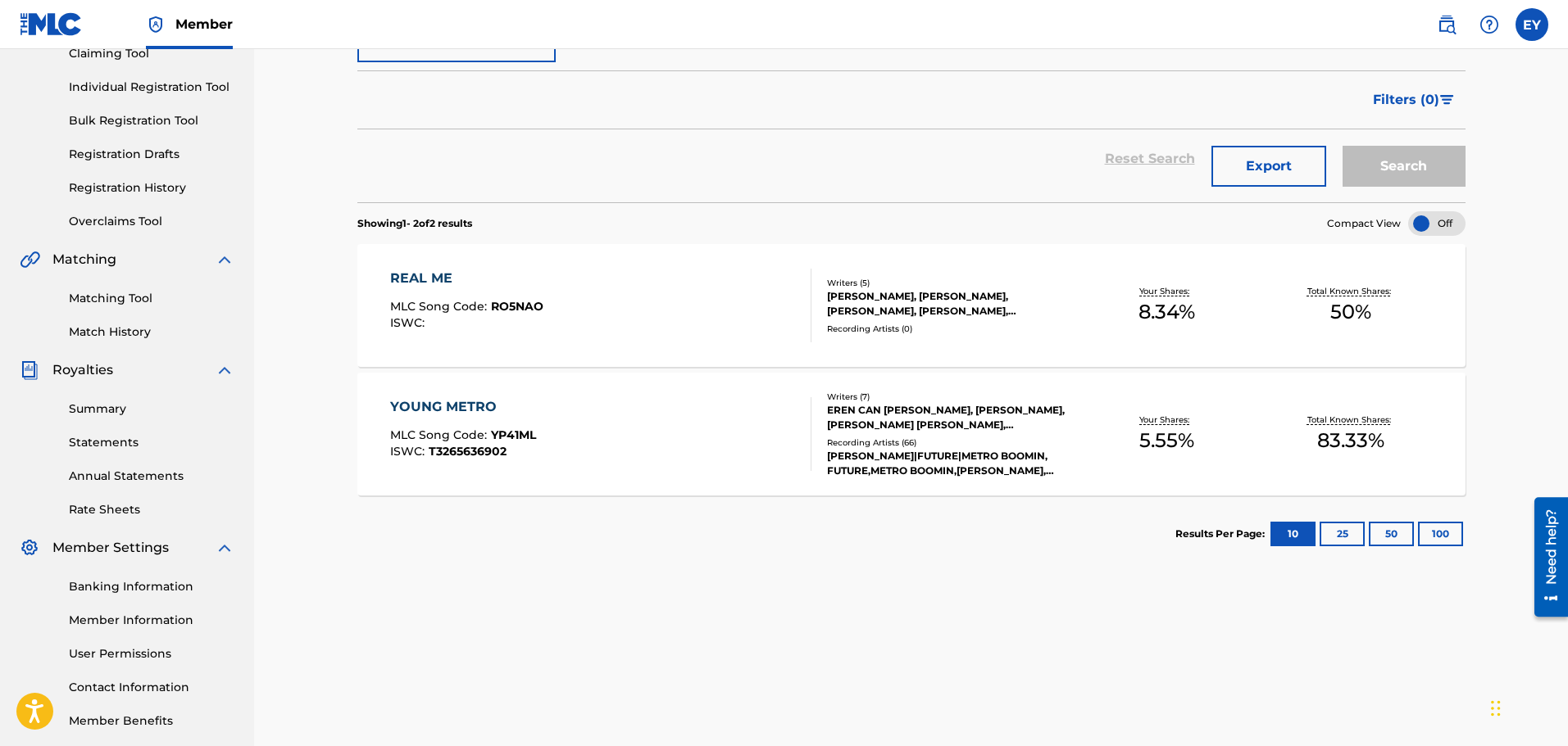
click at [1108, 422] on div "Your Shares: 5.55 %" at bounding box center [1167, 435] width 185 height 50
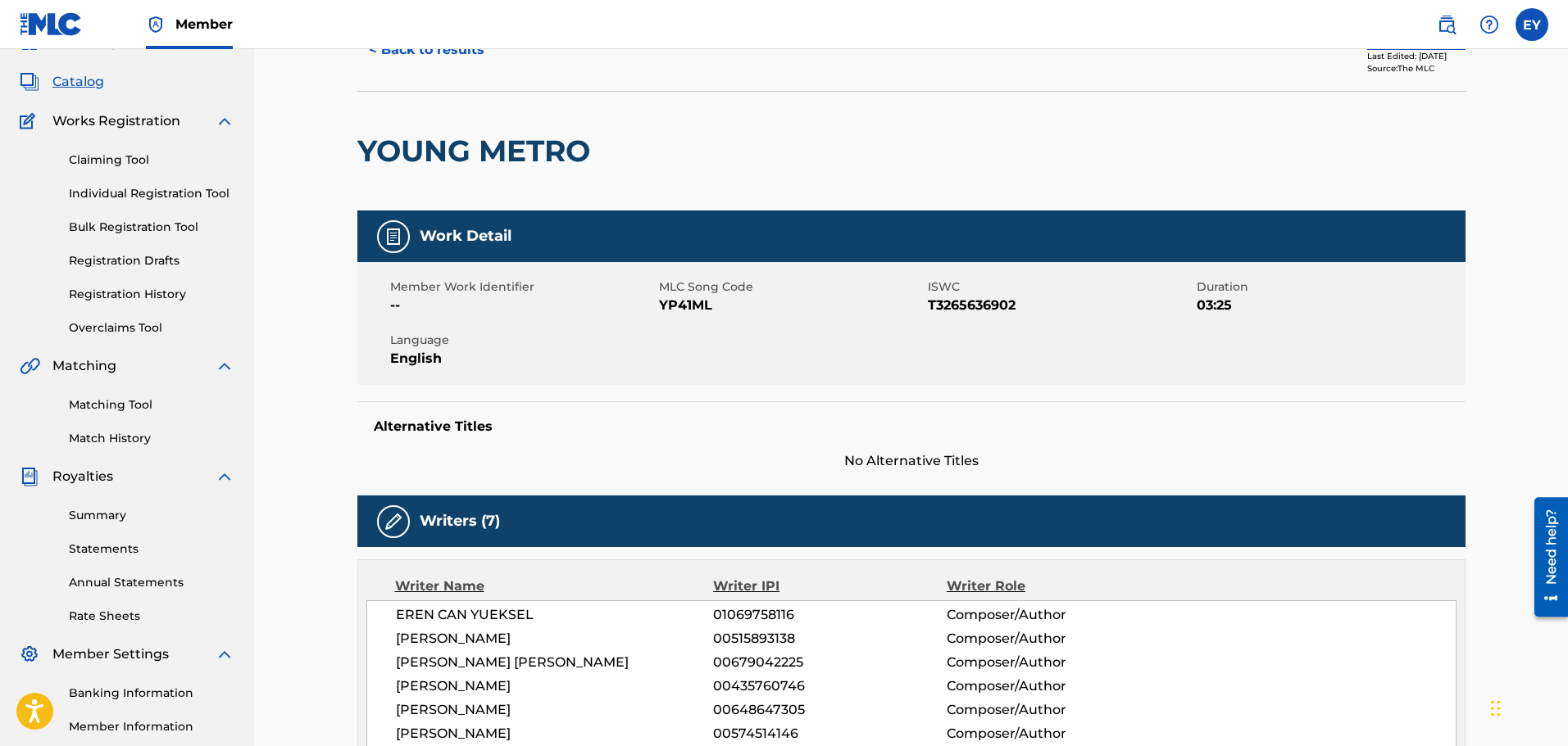
scroll to position [328, 0]
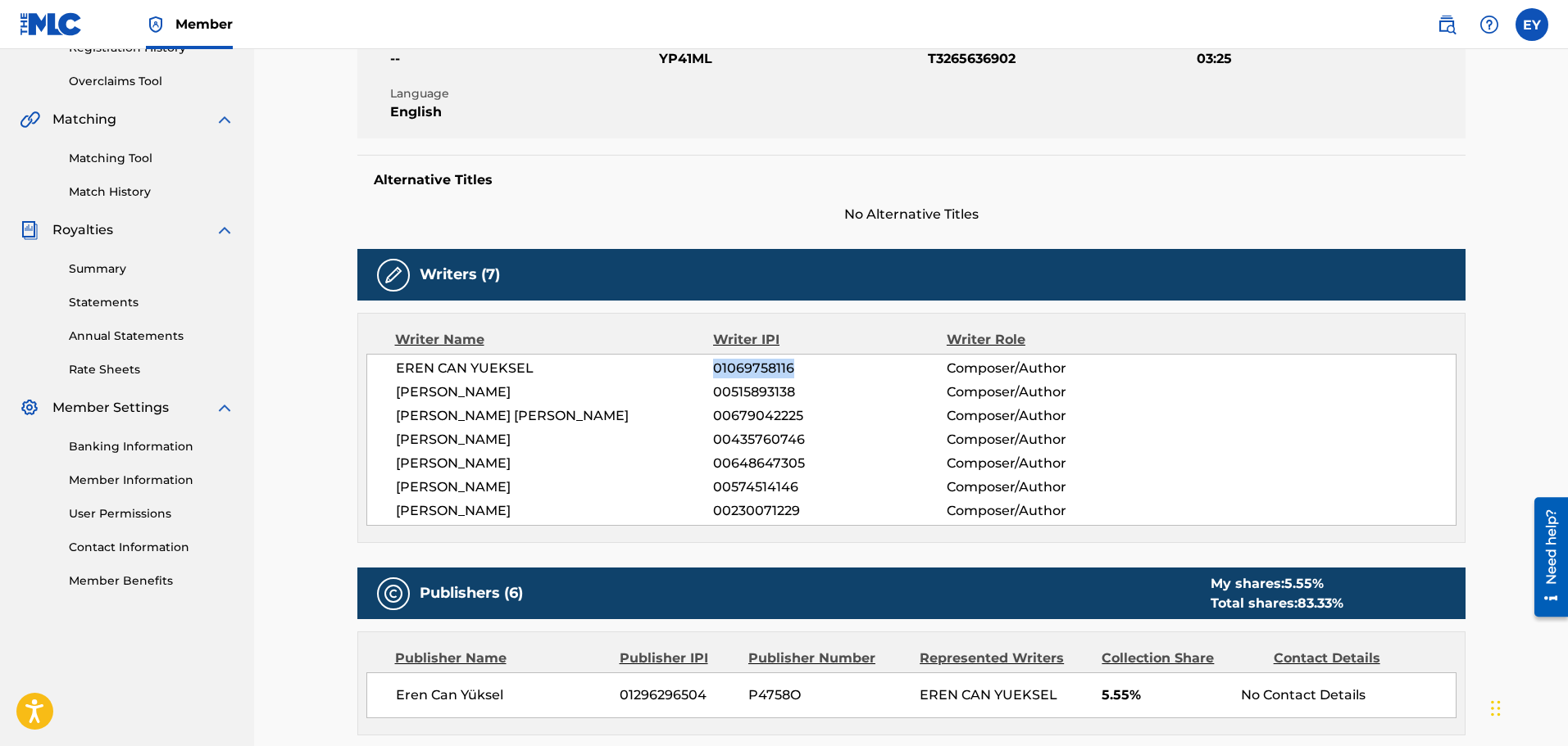
drag, startPoint x: 711, startPoint y: 364, endPoint x: 831, endPoint y: 372, distance: 120.3
click at [817, 364] on div "EREN CAN YUEKSEL 01069758116 Composer/Author" at bounding box center [926, 368] width 1060 height 19
click at [779, 252] on div "Writers (7)" at bounding box center [912, 274] width 1108 height 51
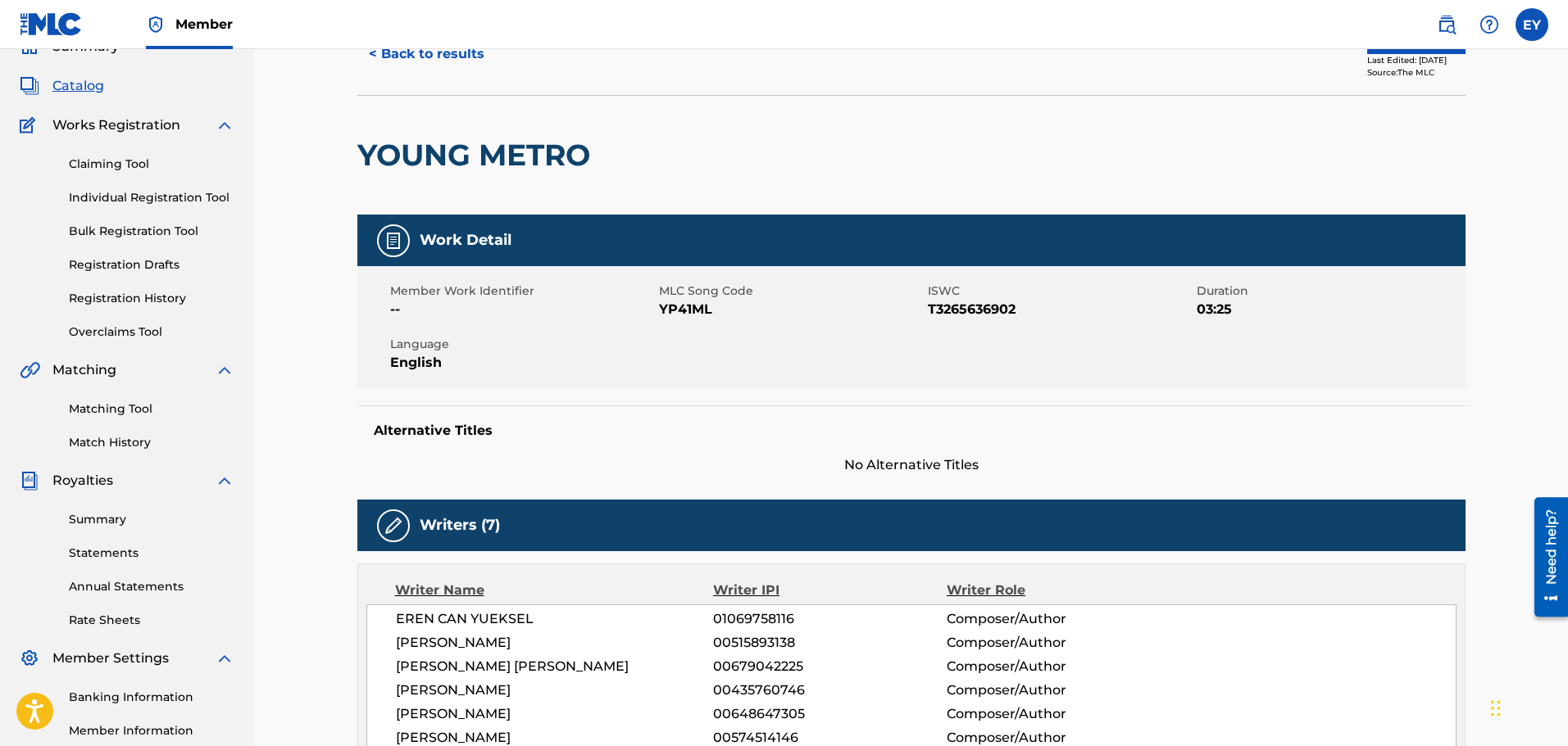
scroll to position [0, 0]
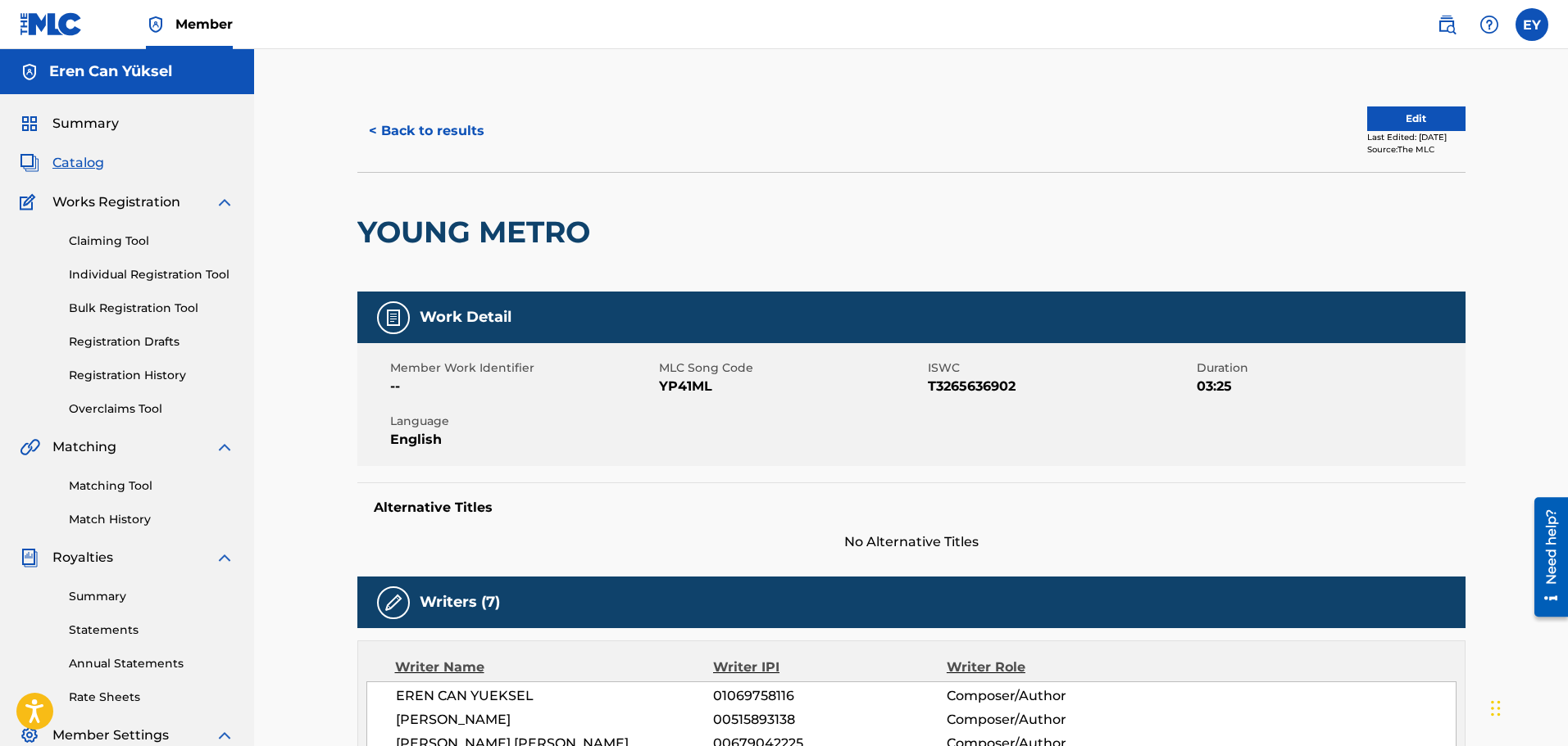
click at [94, 161] on span "Catalog" at bounding box center [77, 163] width 51 height 19
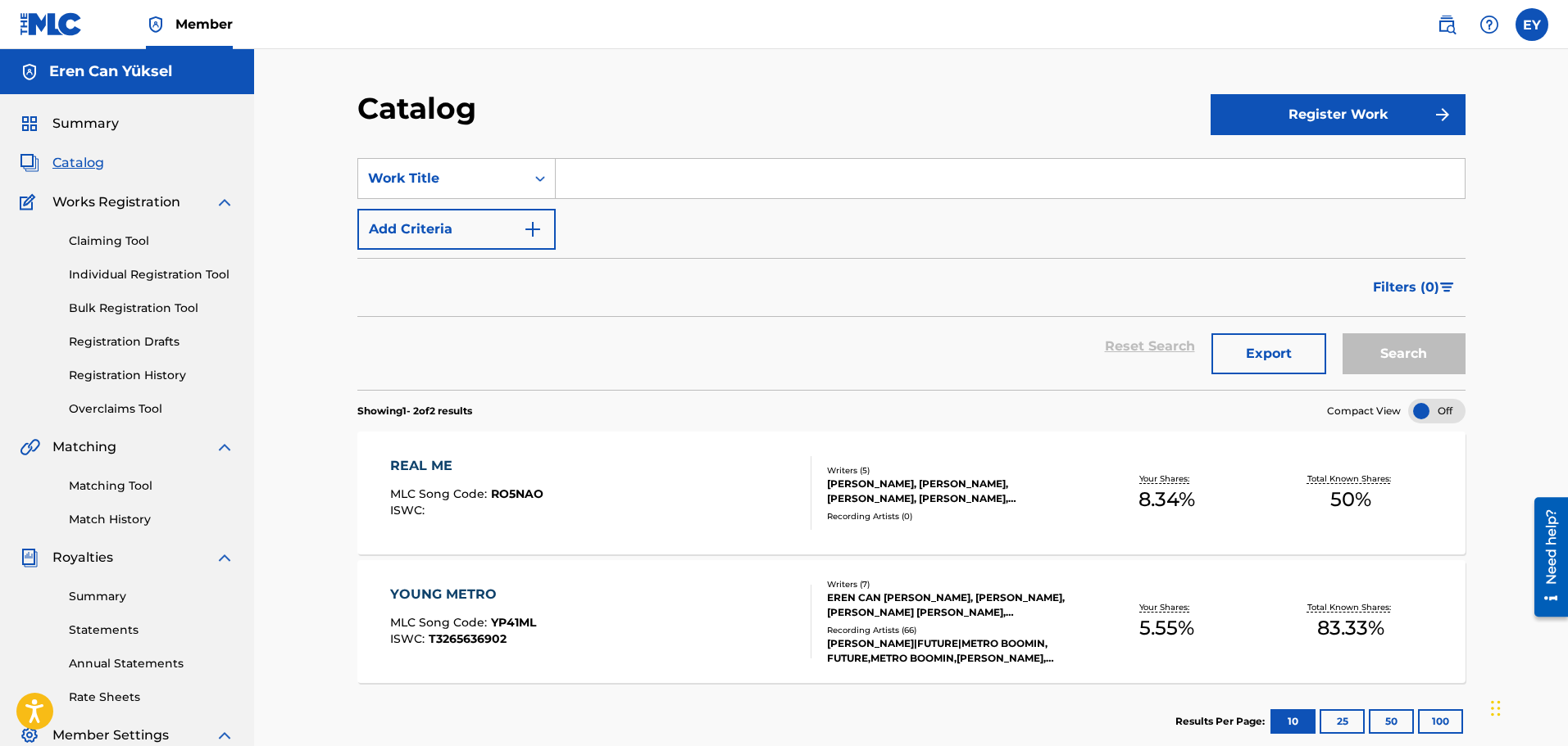
click at [695, 477] on div "REAL ME MLC Song Code : RO5NAO ISWC :" at bounding box center [601, 493] width 421 height 73
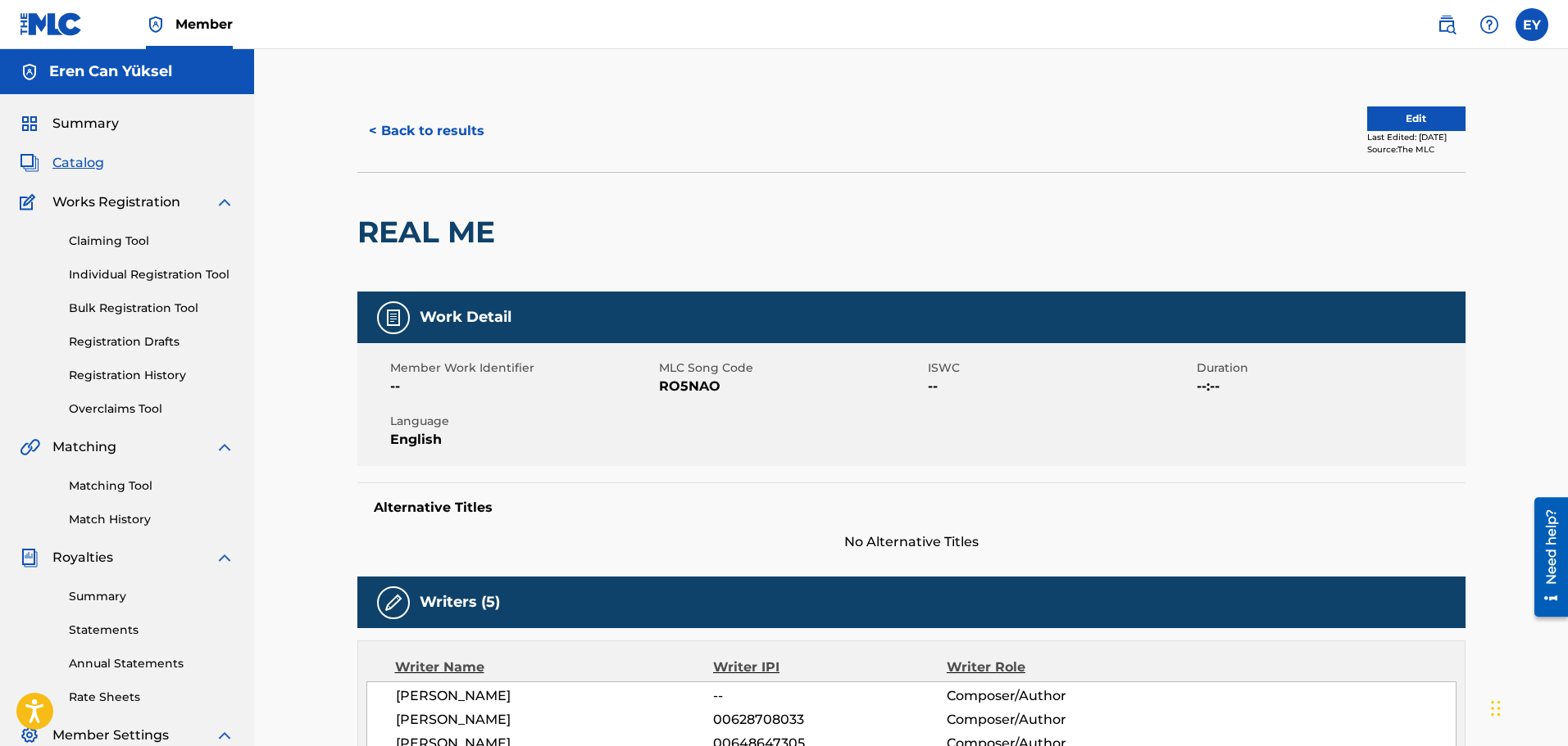
click at [1524, 14] on label at bounding box center [1532, 24] width 33 height 33
click at [1532, 24] on input "[PERSON_NAME] Can Yüksel [EMAIL_ADDRESS][DOMAIN_NAME] Notification Preferences …" at bounding box center [1532, 24] width 0 height 0
click at [1378, 205] on link "Profile" at bounding box center [1371, 204] width 33 height 14
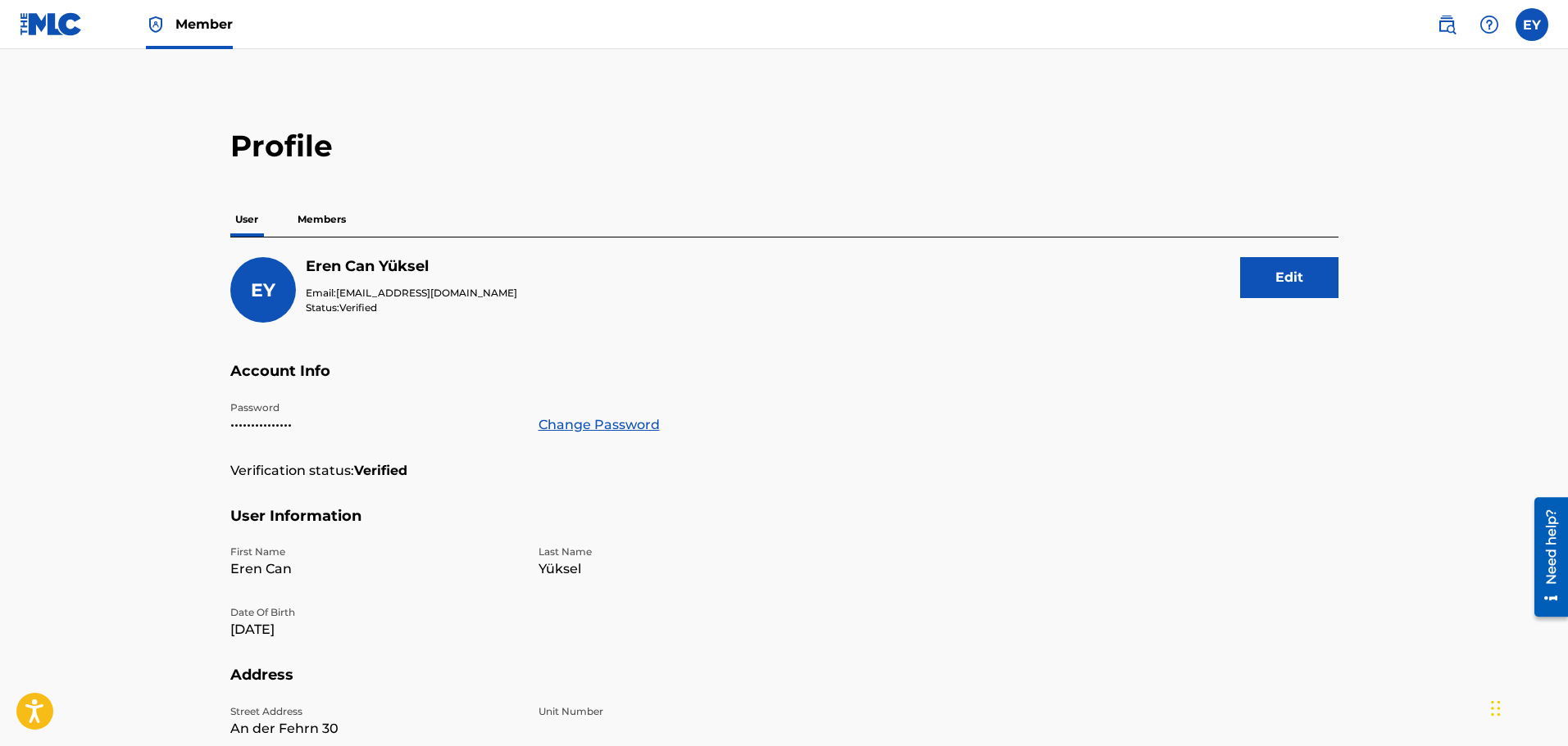
click at [70, 35] on img at bounding box center [50, 24] width 63 height 24
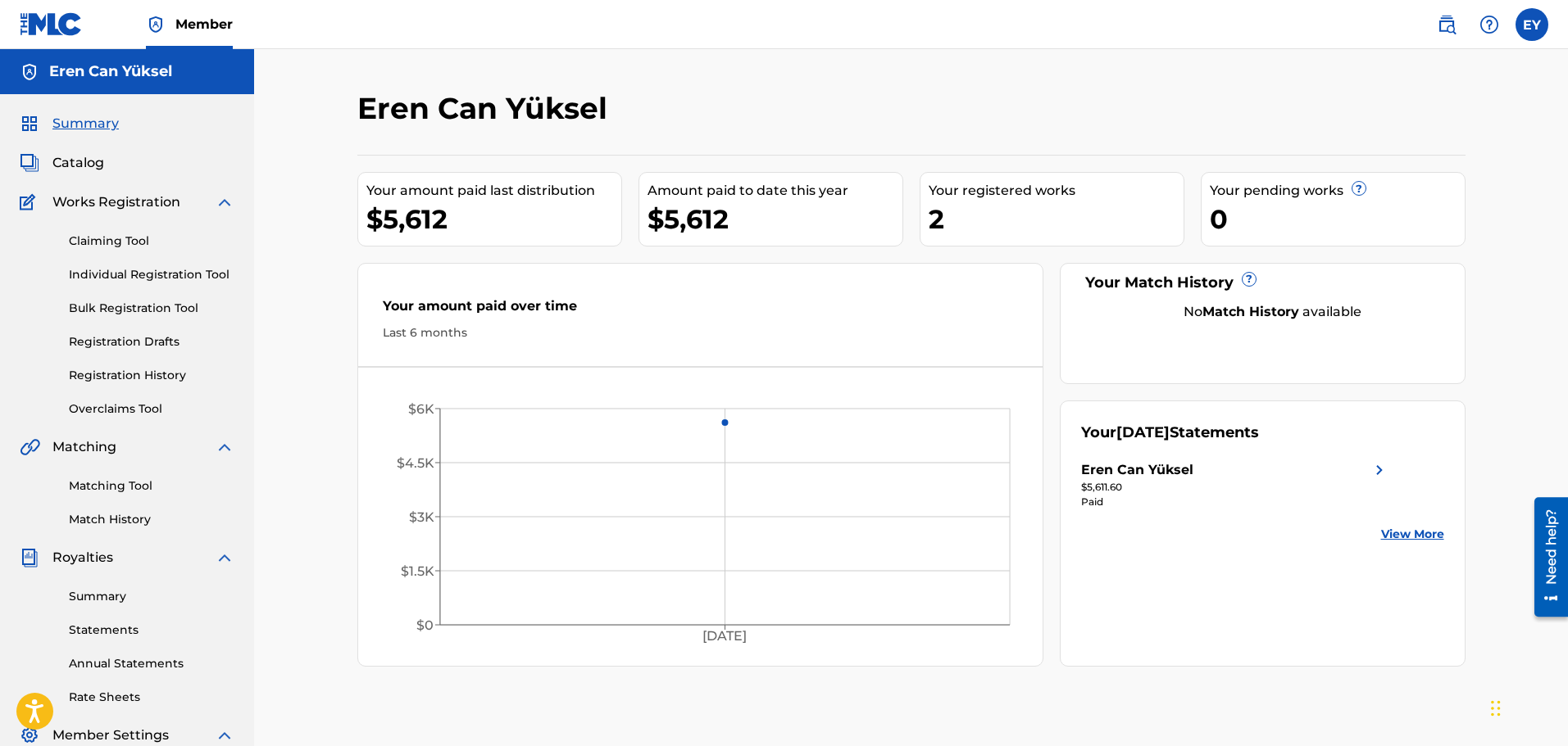
click at [1539, 23] on label at bounding box center [1532, 24] width 33 height 33
click at [1532, 24] on input "[PERSON_NAME] Can Yüksel [EMAIL_ADDRESS][DOMAIN_NAME] Notification Preferences …" at bounding box center [1532, 24] width 0 height 0
click at [1392, 226] on p "Log out" at bounding box center [1374, 231] width 39 height 14
click at [1532, 24] on input "[PERSON_NAME] Can Yüksel [EMAIL_ADDRESS][DOMAIN_NAME] Notification Preferences …" at bounding box center [1532, 24] width 0 height 0
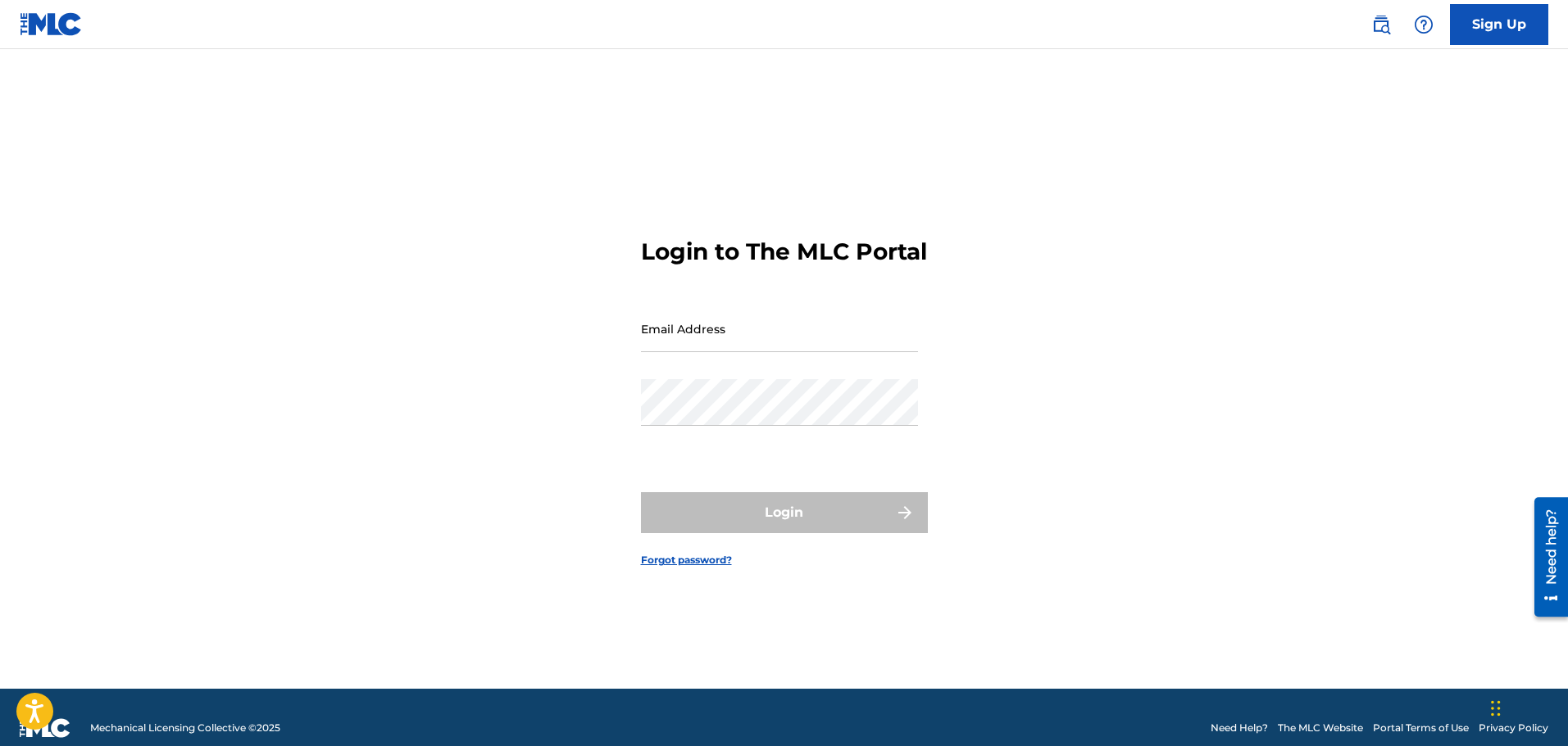
click at [1010, 128] on div "Login to The MLC Portal Email Address Password Login Forgot password?" at bounding box center [784, 389] width 1147 height 599
